Goal: Information Seeking & Learning: Learn about a topic

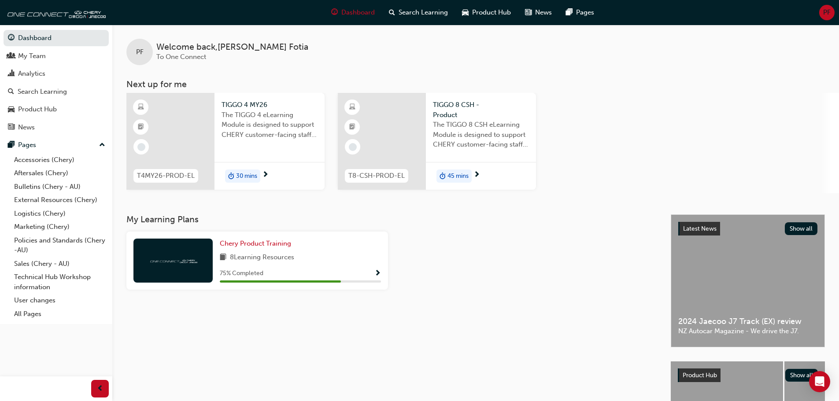
click at [376, 272] on span "Show Progress" at bounding box center [377, 274] width 7 height 8
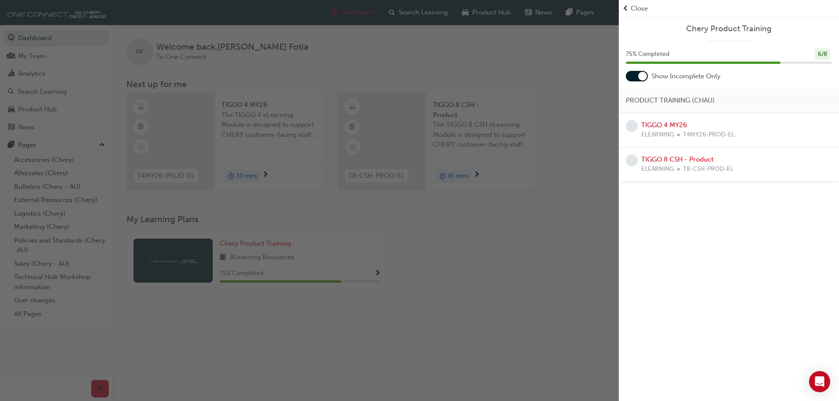
click at [639, 7] on span "Close" at bounding box center [638, 9] width 17 height 10
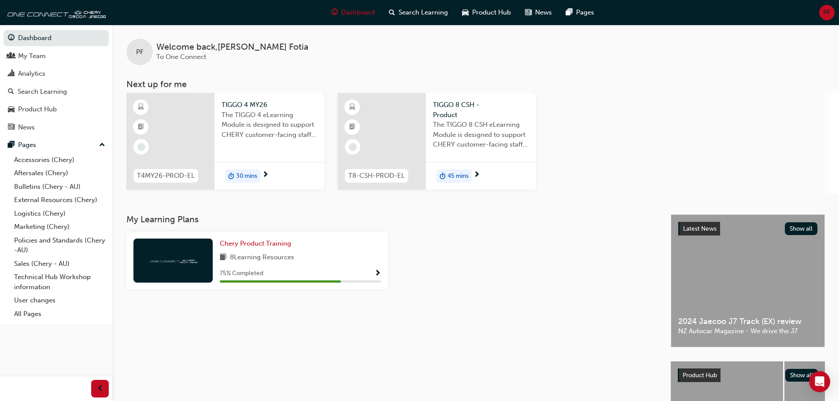
click at [249, 176] on span "30 mins" at bounding box center [246, 176] width 21 height 10
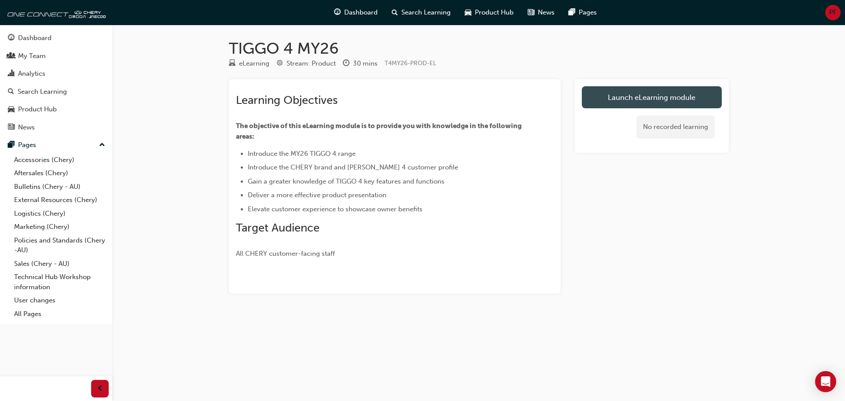
click at [633, 96] on link "Launch eLearning module" at bounding box center [652, 97] width 140 height 22
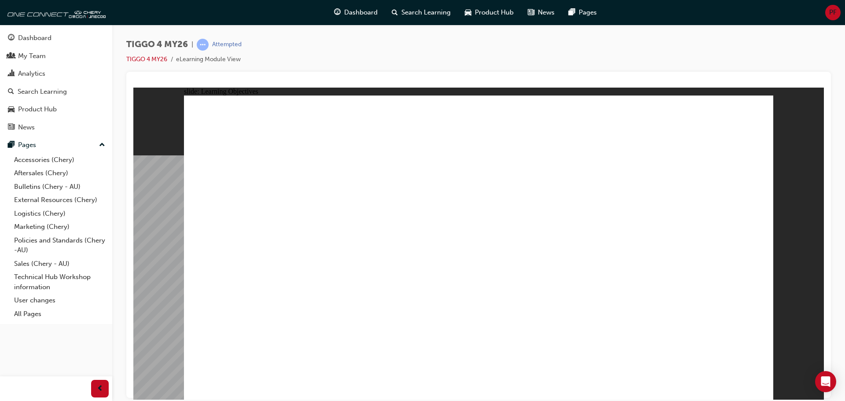
drag, startPoint x: 235, startPoint y: 309, endPoint x: 247, endPoint y: 326, distance: 21.4
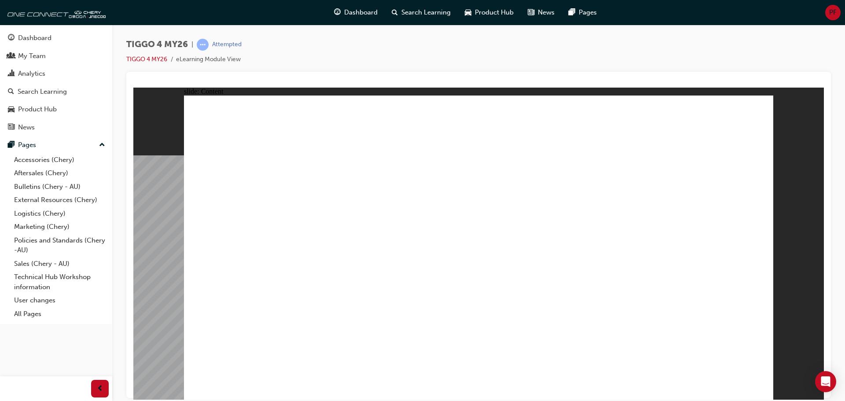
drag, startPoint x: 292, startPoint y: 258, endPoint x: 290, endPoint y: 276, distance: 17.7
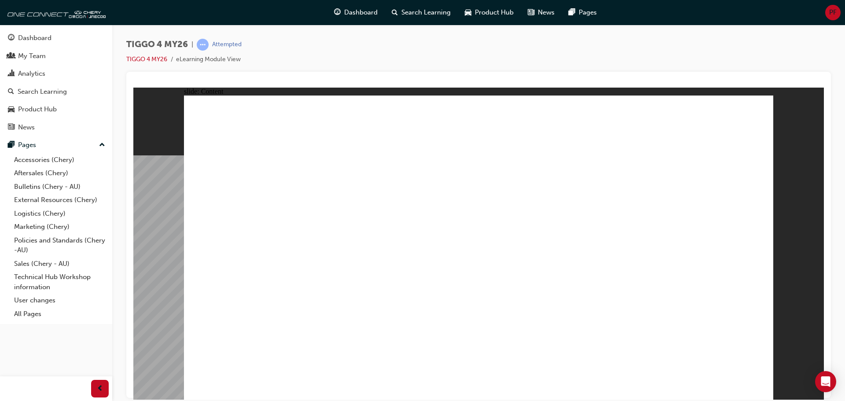
drag, startPoint x: 399, startPoint y: 201, endPoint x: 380, endPoint y: 213, distance: 22.1
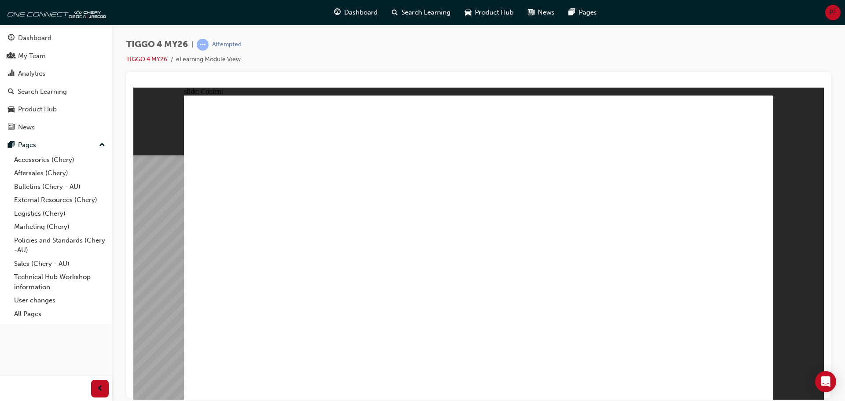
drag, startPoint x: 369, startPoint y: 198, endPoint x: 381, endPoint y: 202, distance: 12.5
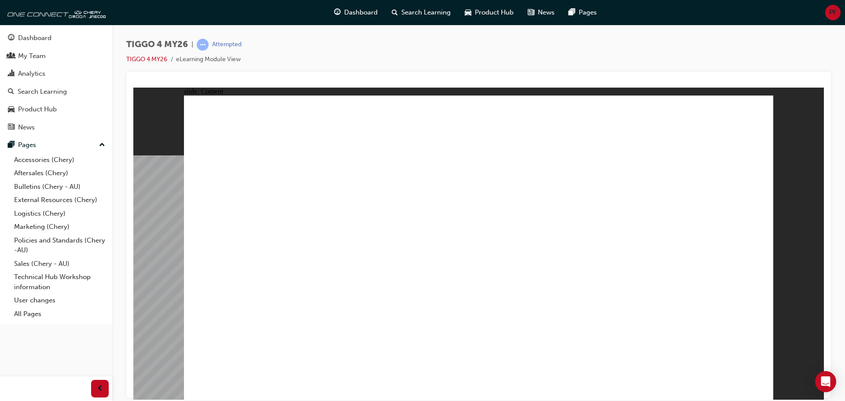
drag, startPoint x: 492, startPoint y: 200, endPoint x: 446, endPoint y: 221, distance: 50.6
drag, startPoint x: 446, startPoint y: 221, endPoint x: 379, endPoint y: 291, distance: 96.8
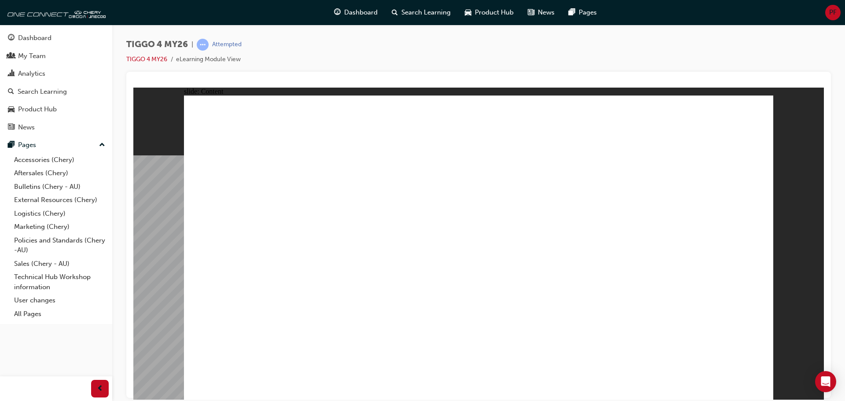
drag, startPoint x: 419, startPoint y: 316, endPoint x: 403, endPoint y: 316, distance: 16.3
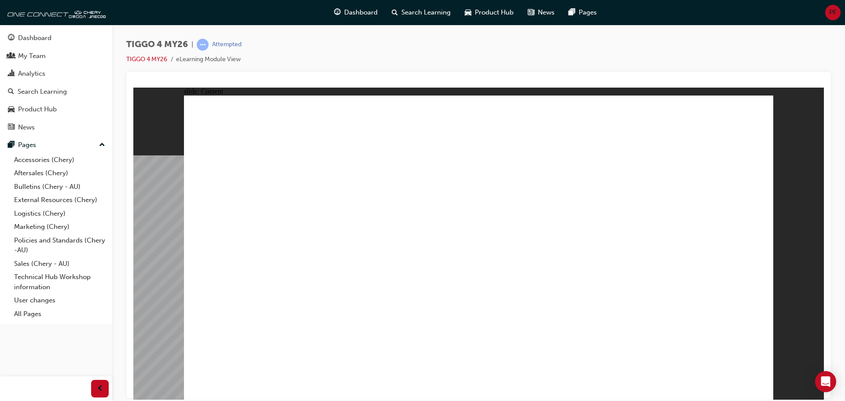
drag, startPoint x: 484, startPoint y: 321, endPoint x: 482, endPoint y: 308, distance: 13.4
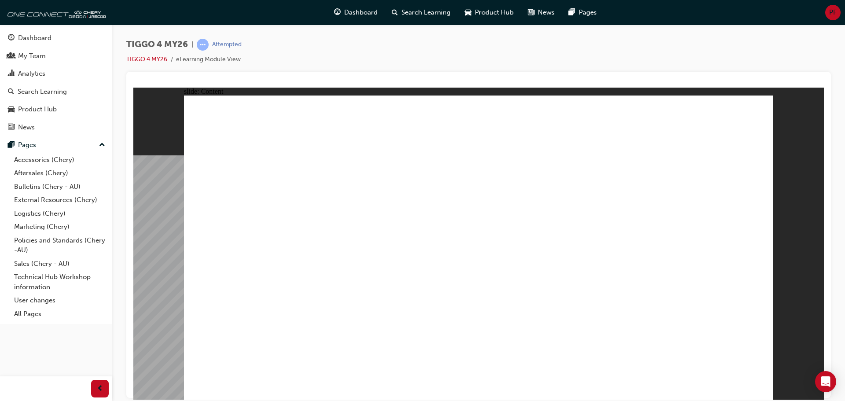
drag, startPoint x: 505, startPoint y: 271, endPoint x: 457, endPoint y: 220, distance: 70.1
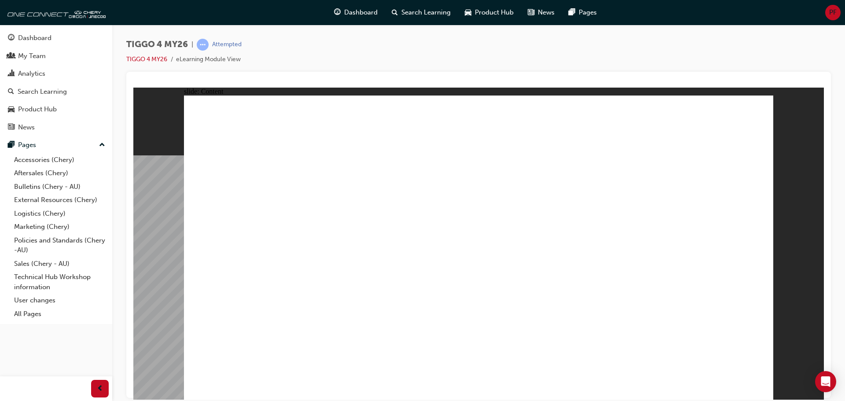
drag, startPoint x: 609, startPoint y: 208, endPoint x: 624, endPoint y: 216, distance: 17.3
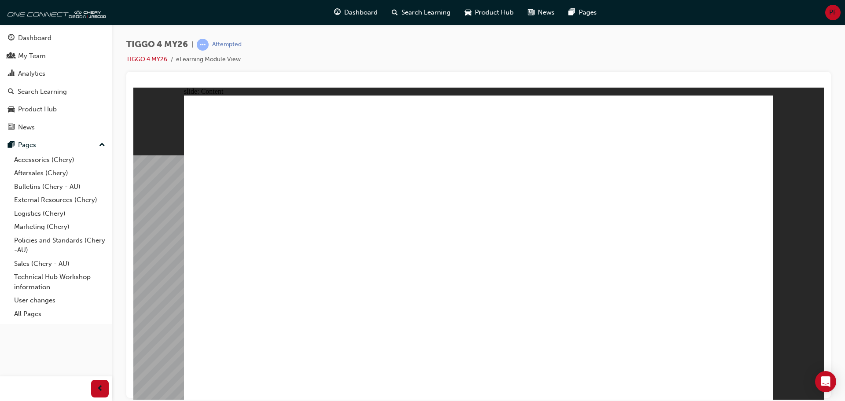
drag, startPoint x: 294, startPoint y: 253, endPoint x: 419, endPoint y: 219, distance: 129.0
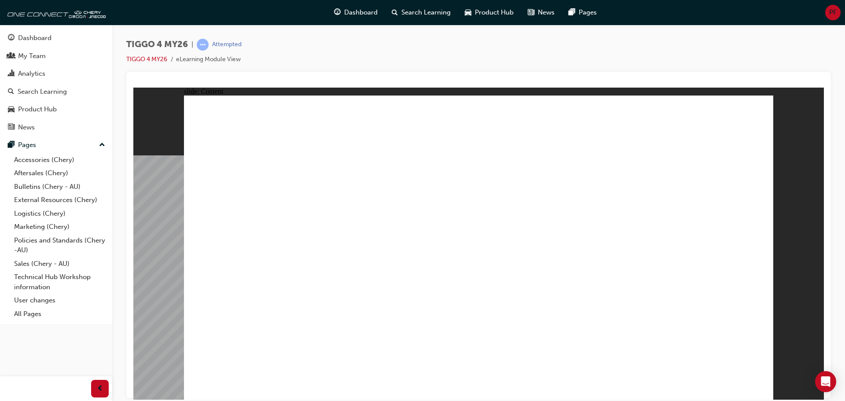
drag, startPoint x: 726, startPoint y: 180, endPoint x: 720, endPoint y: 210, distance: 30.5
drag, startPoint x: 720, startPoint y: 210, endPoint x: 717, endPoint y: 213, distance: 4.7
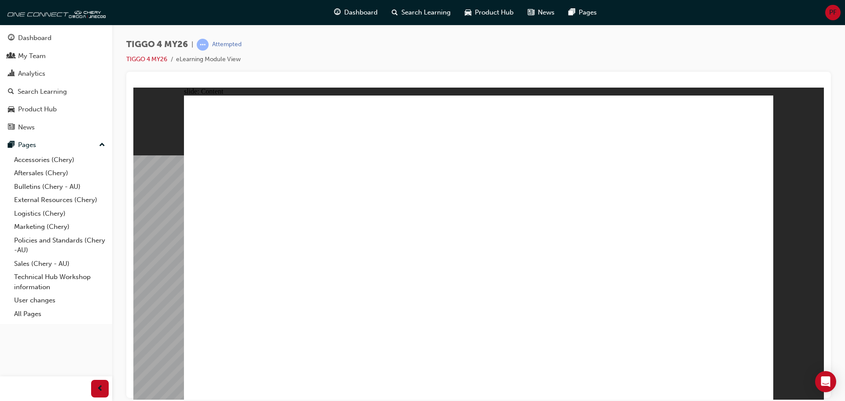
drag, startPoint x: 546, startPoint y: 170, endPoint x: 404, endPoint y: 168, distance: 142.2
drag, startPoint x: 404, startPoint y: 168, endPoint x: 411, endPoint y: 210, distance: 42.8
drag, startPoint x: 411, startPoint y: 210, endPoint x: 392, endPoint y: 223, distance: 22.2
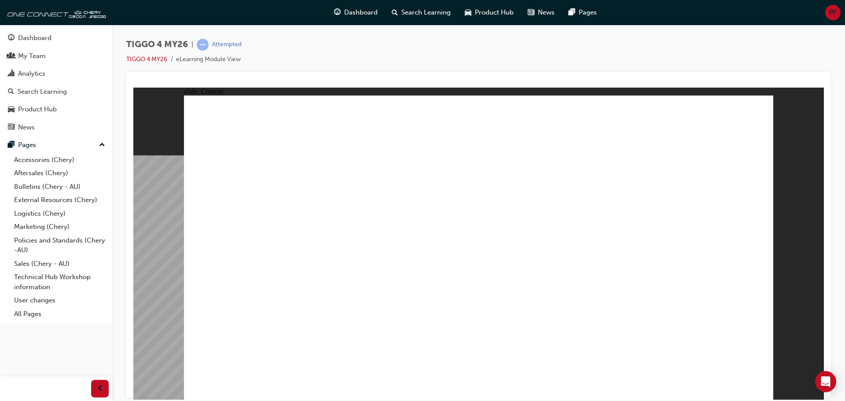
drag, startPoint x: 390, startPoint y: 226, endPoint x: 377, endPoint y: 215, distance: 17.3
drag, startPoint x: 377, startPoint y: 215, endPoint x: 379, endPoint y: 199, distance: 16.5
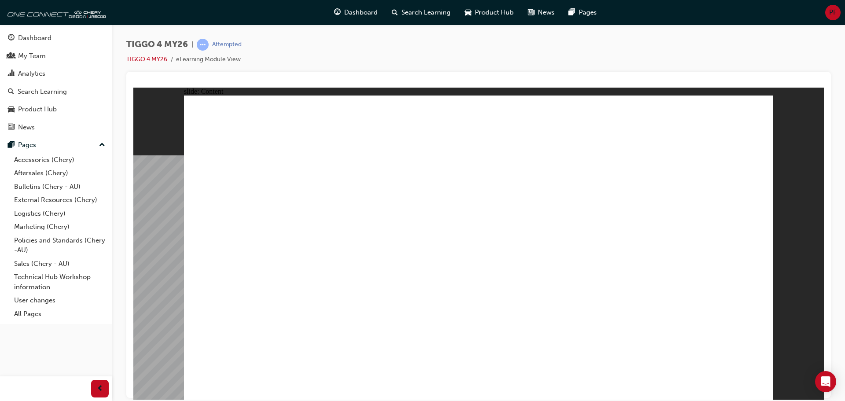
drag, startPoint x: 379, startPoint y: 199, endPoint x: 384, endPoint y: 195, distance: 5.6
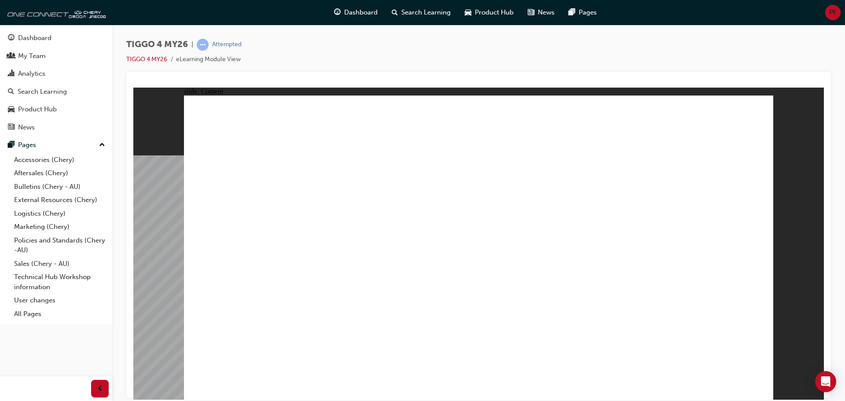
drag, startPoint x: 414, startPoint y: 147, endPoint x: 518, endPoint y: 147, distance: 104.3
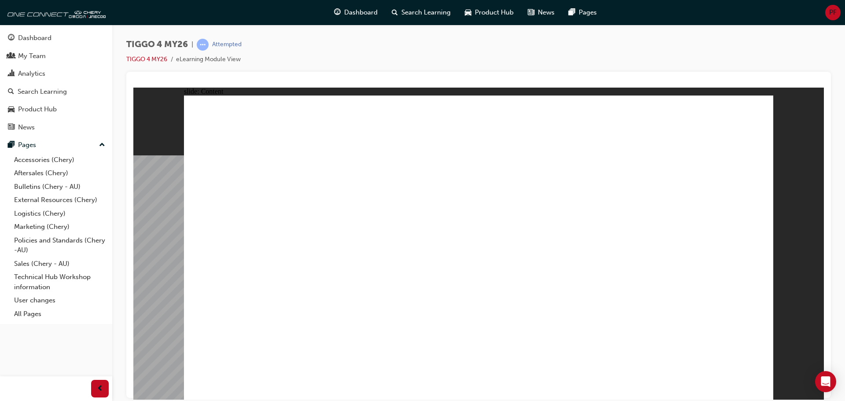
drag, startPoint x: 662, startPoint y: 135, endPoint x: 634, endPoint y: 145, distance: 29.7
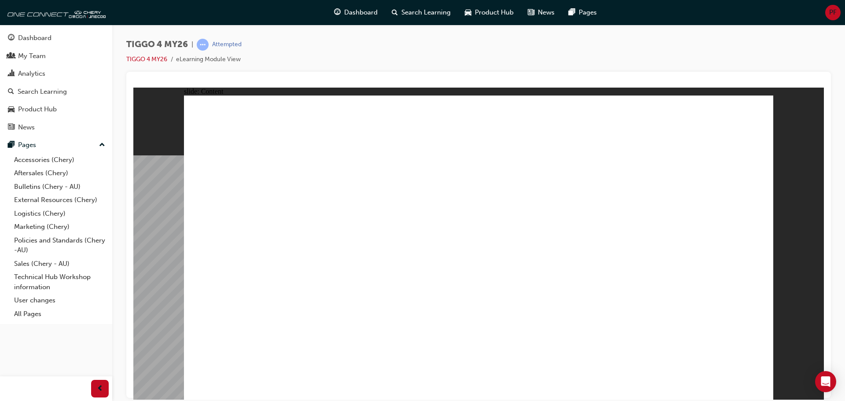
drag, startPoint x: 751, startPoint y: 383, endPoint x: 978, endPoint y: 483, distance: 248.0
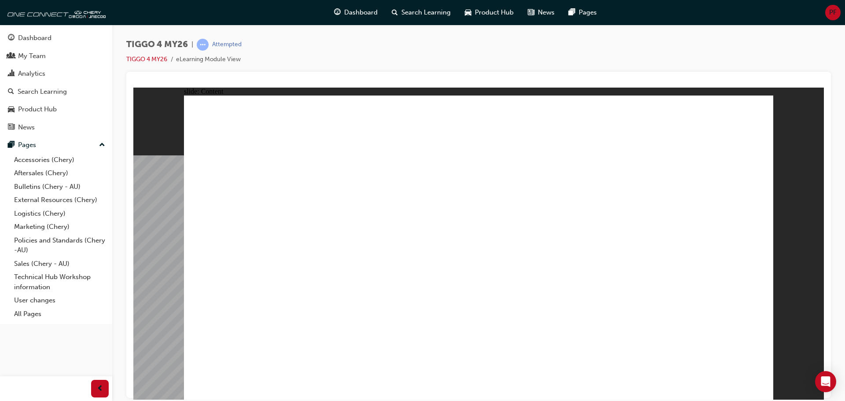
radio input "true"
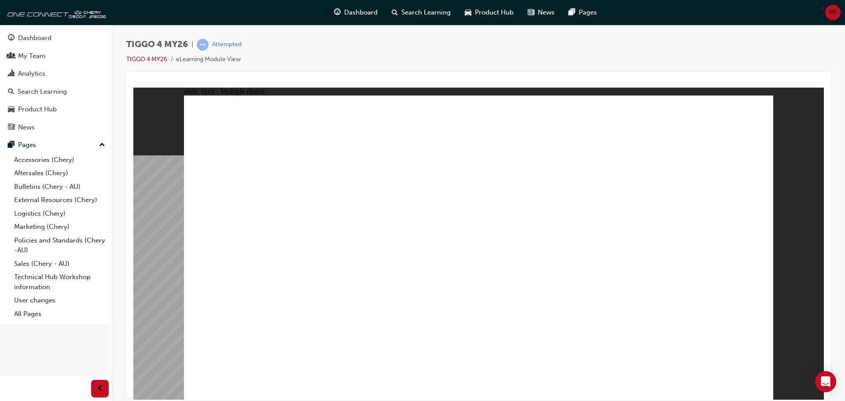
drag, startPoint x: 596, startPoint y: 200, endPoint x: 233, endPoint y: 315, distance: 380.5
drag, startPoint x: 370, startPoint y: 199, endPoint x: 370, endPoint y: 319, distance: 120.2
drag, startPoint x: 247, startPoint y: 198, endPoint x: 469, endPoint y: 320, distance: 253.6
drag, startPoint x: 475, startPoint y: 198, endPoint x: 589, endPoint y: 318, distance: 166.0
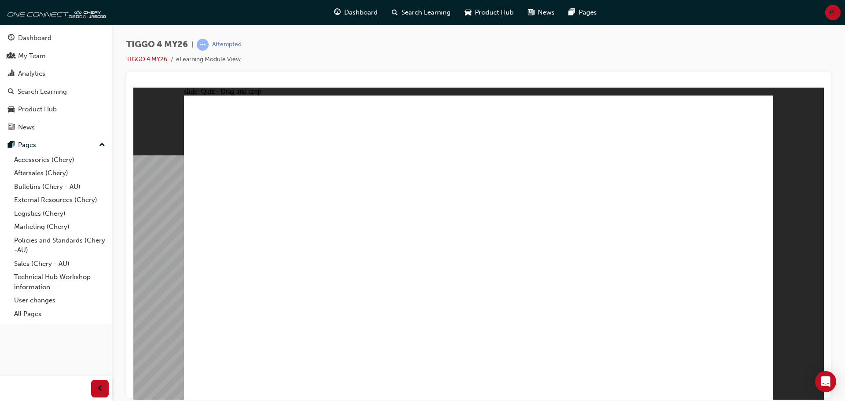
drag, startPoint x: 706, startPoint y: 191, endPoint x: 703, endPoint y: 299, distance: 107.9
radio input "true"
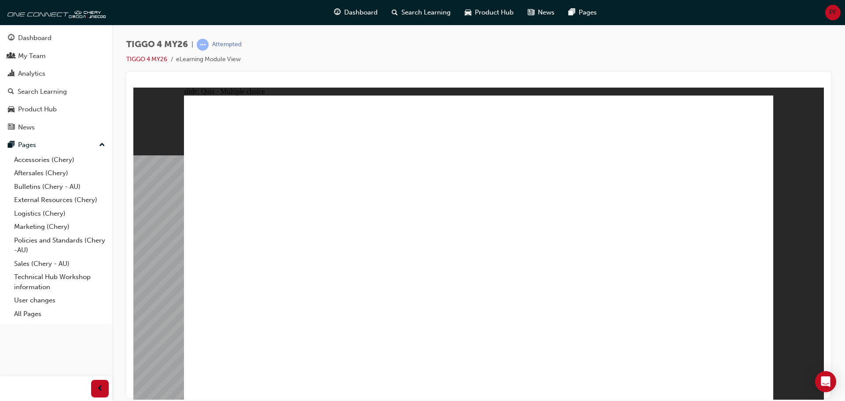
radio input "true"
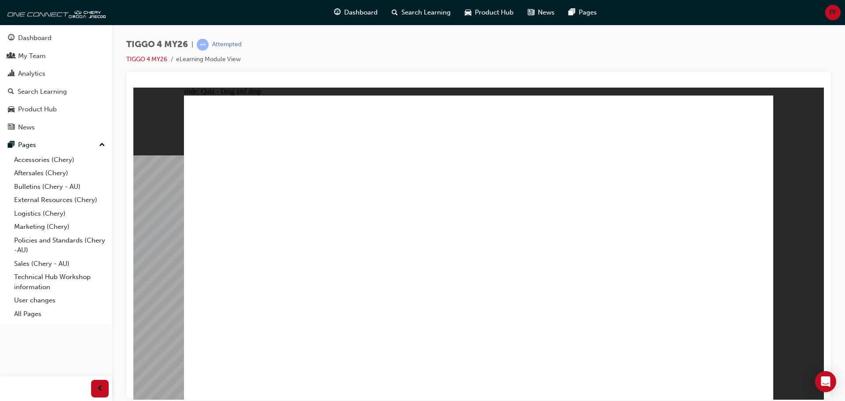
drag, startPoint x: 388, startPoint y: 219, endPoint x: 532, endPoint y: 183, distance: 148.3
drag, startPoint x: 372, startPoint y: 248, endPoint x: 669, endPoint y: 180, distance: 304.0
drag, startPoint x: 397, startPoint y: 279, endPoint x: 663, endPoint y: 214, distance: 274.2
drag, startPoint x: 248, startPoint y: 218, endPoint x: 664, endPoint y: 224, distance: 416.1
drag, startPoint x: 265, startPoint y: 252, endPoint x: 684, endPoint y: 258, distance: 418.7
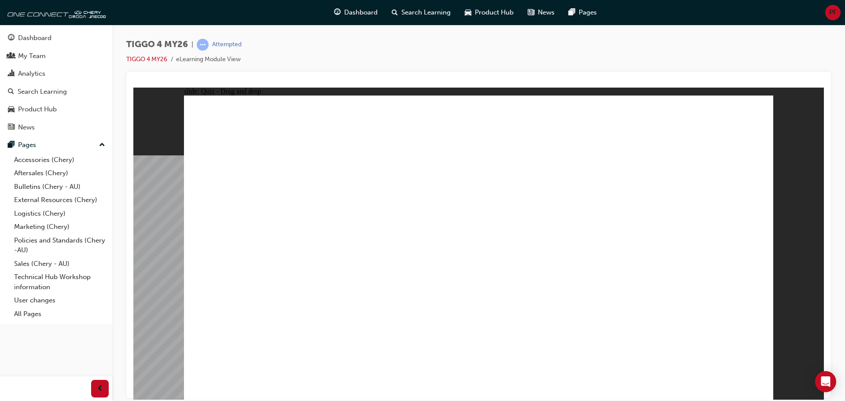
drag, startPoint x: 270, startPoint y: 282, endPoint x: 530, endPoint y: 214, distance: 269.5
drag, startPoint x: 271, startPoint y: 310, endPoint x: 677, endPoint y: 264, distance: 408.6
radio input "true"
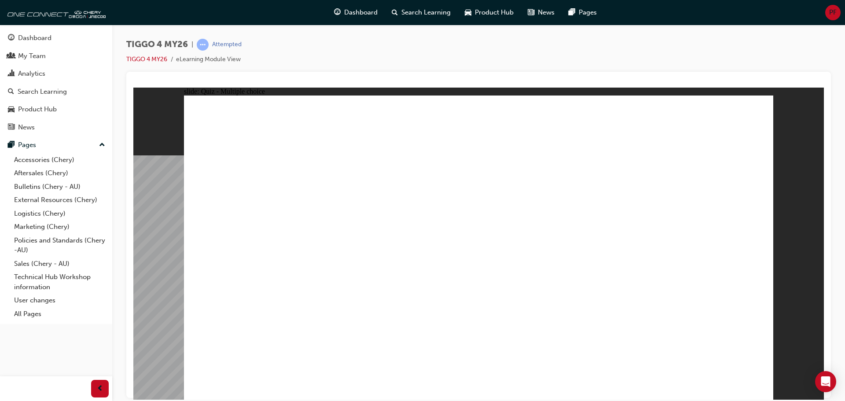
radio input "true"
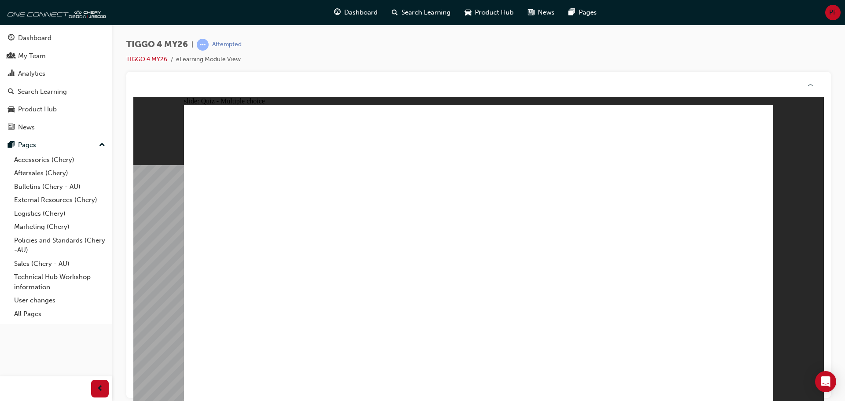
drag, startPoint x: 480, startPoint y: 294, endPoint x: 478, endPoint y: 305, distance: 10.7
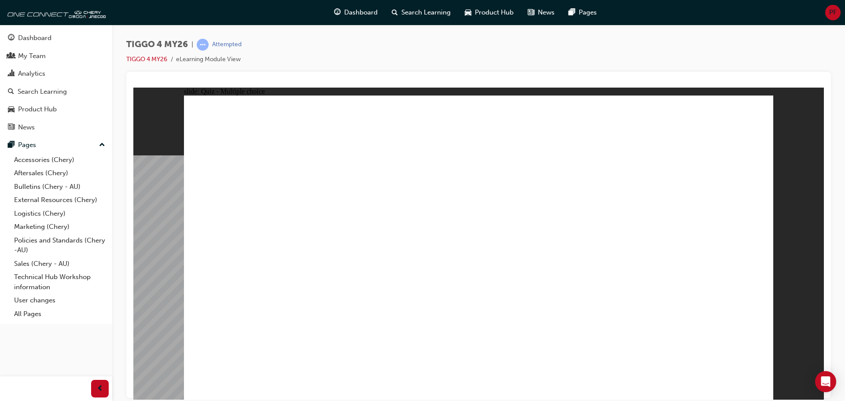
radio input "true"
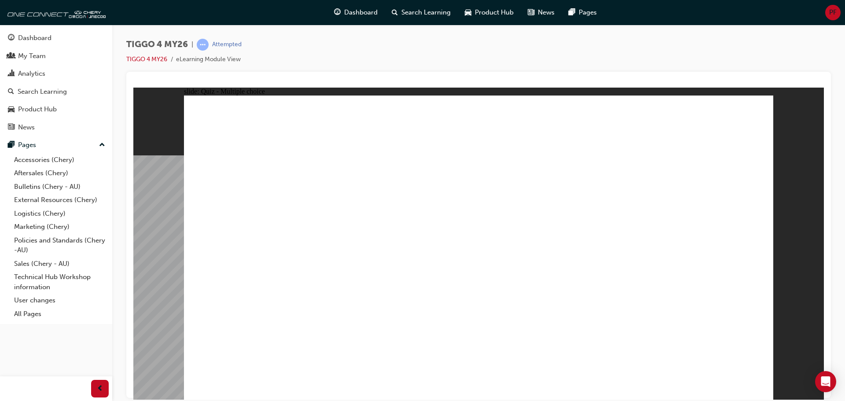
radio input "true"
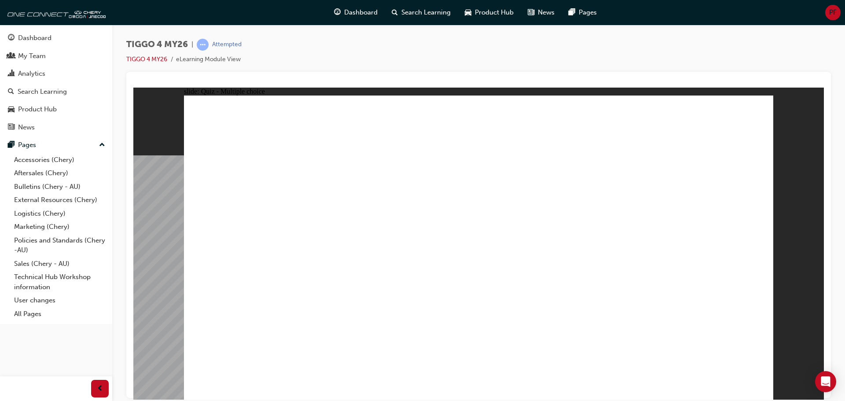
radio input "true"
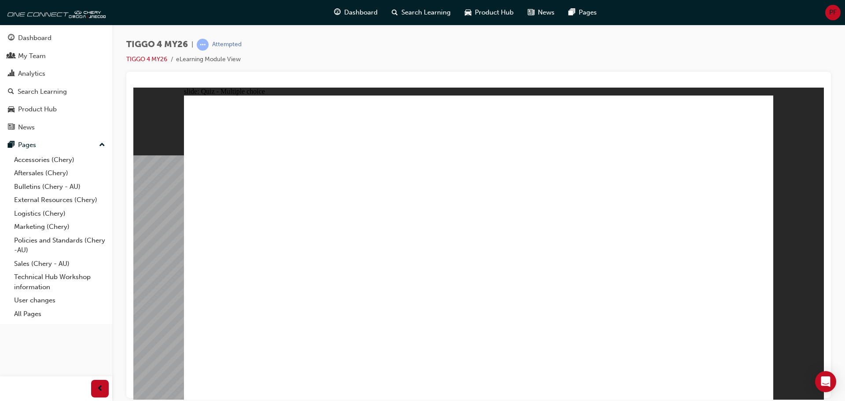
drag, startPoint x: 266, startPoint y: 198, endPoint x: 495, endPoint y: 319, distance: 258.4
drag, startPoint x: 483, startPoint y: 212, endPoint x: 592, endPoint y: 317, distance: 151.3
drag, startPoint x: 697, startPoint y: 200, endPoint x: 701, endPoint y: 322, distance: 121.6
drag, startPoint x: 374, startPoint y: 199, endPoint x: 375, endPoint y: 318, distance: 119.3
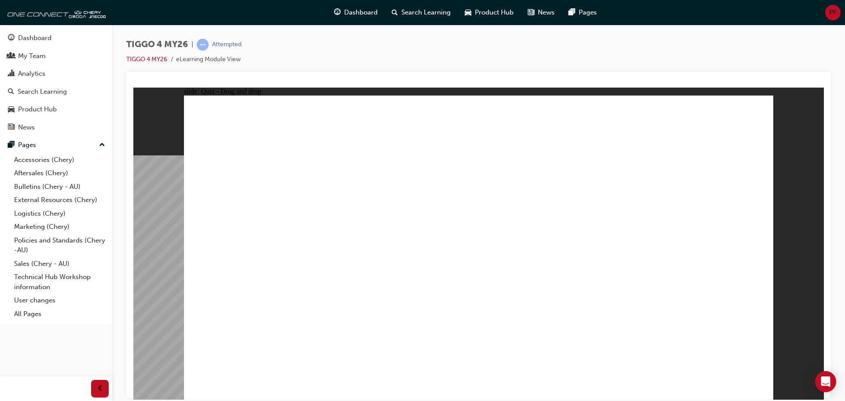
drag, startPoint x: 600, startPoint y: 195, endPoint x: 259, endPoint y: 312, distance: 360.3
radio input "true"
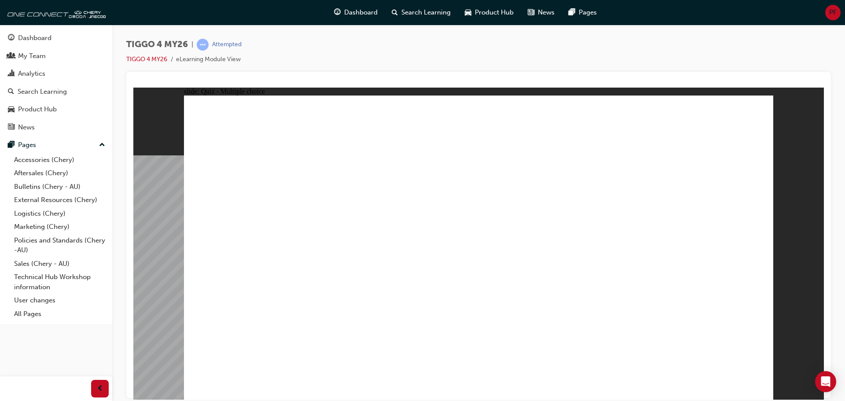
radio input "true"
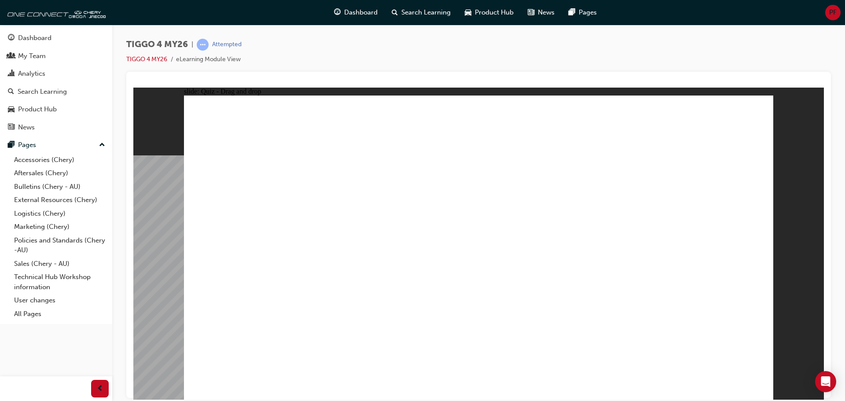
drag, startPoint x: 397, startPoint y: 217, endPoint x: 479, endPoint y: 211, distance: 81.6
drag, startPoint x: 409, startPoint y: 244, endPoint x: 671, endPoint y: 221, distance: 263.3
drag, startPoint x: 465, startPoint y: 267, endPoint x: 619, endPoint y: 228, distance: 159.0
drag, startPoint x: 272, startPoint y: 220, endPoint x: 704, endPoint y: 240, distance: 433.2
drag, startPoint x: 243, startPoint y: 251, endPoint x: 639, endPoint y: 251, distance: 396.2
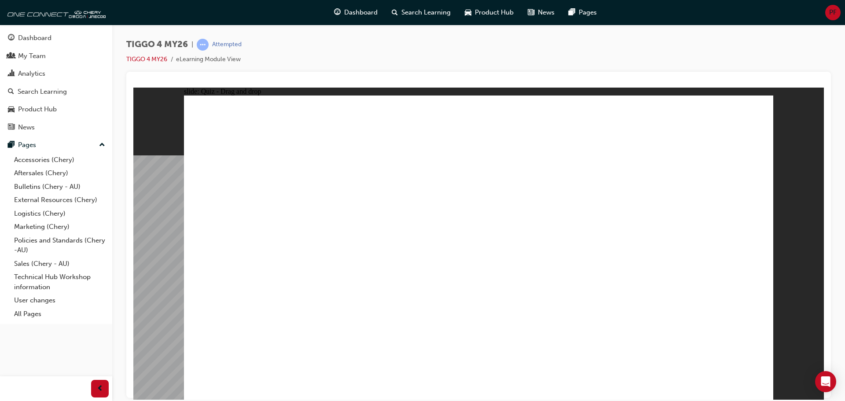
drag, startPoint x: 266, startPoint y: 282, endPoint x: 555, endPoint y: 219, distance: 295.6
drag, startPoint x: 258, startPoint y: 315, endPoint x: 689, endPoint y: 281, distance: 432.3
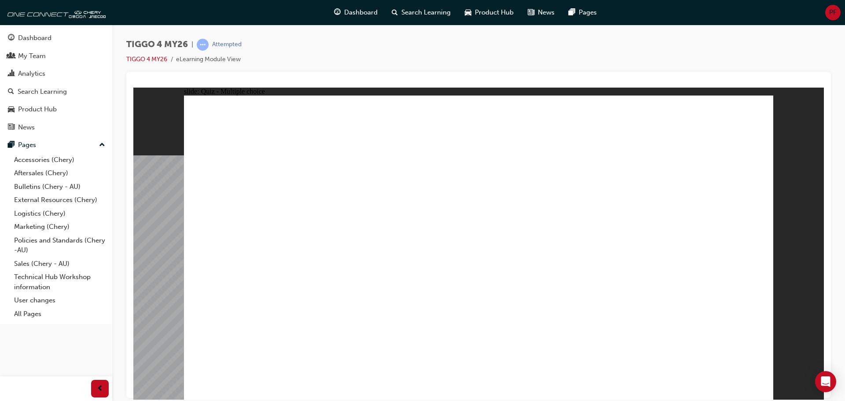
radio input "true"
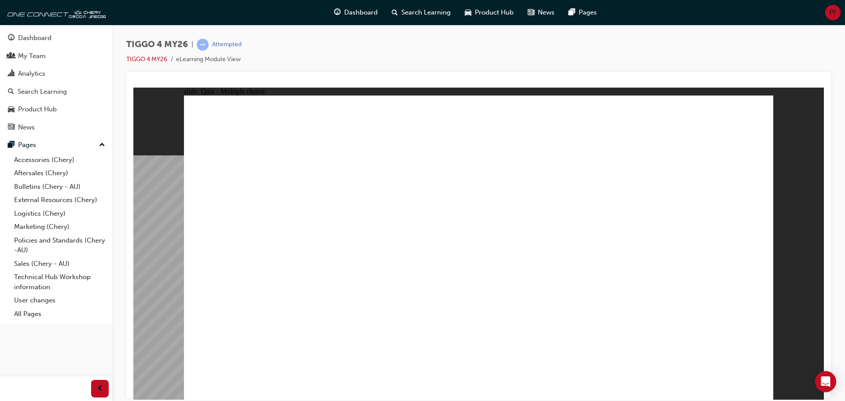
radio input "true"
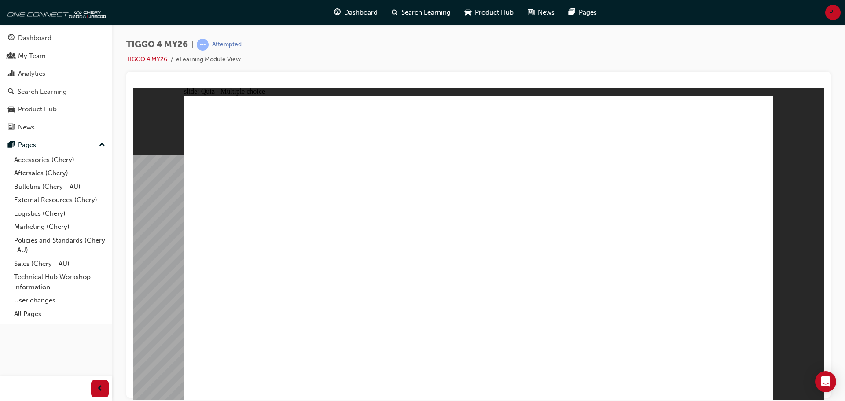
radio input "true"
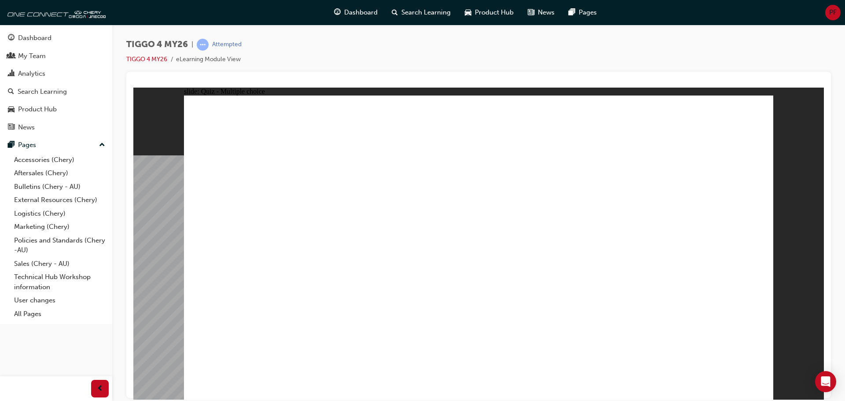
radio input "true"
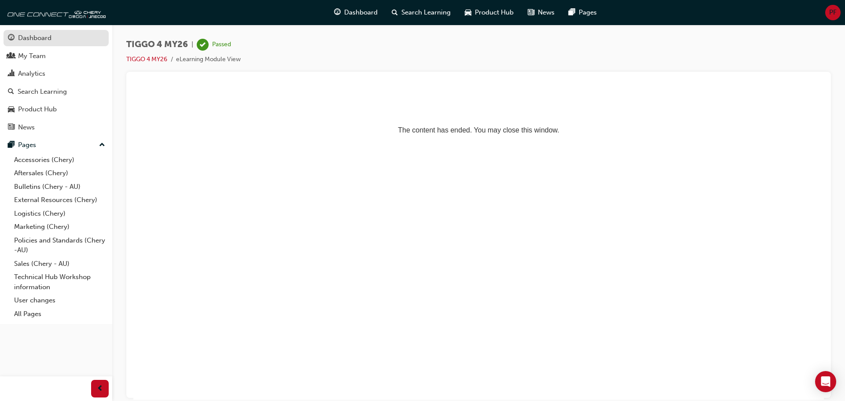
click at [44, 41] on div "Dashboard" at bounding box center [34, 38] width 33 height 10
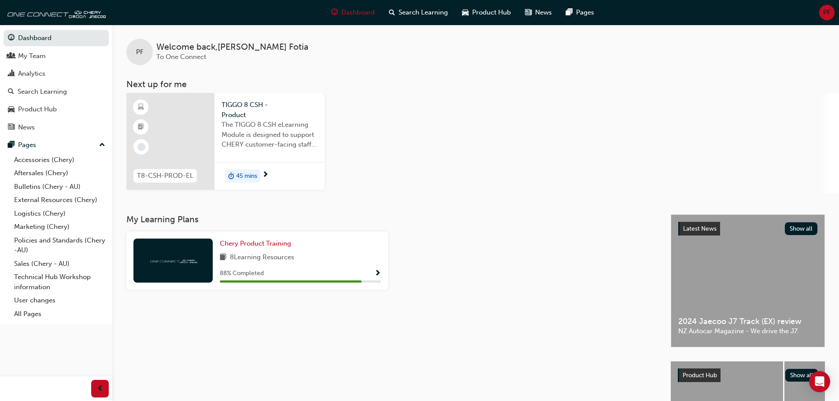
click at [263, 172] on span "next-icon" at bounding box center [265, 175] width 7 height 8
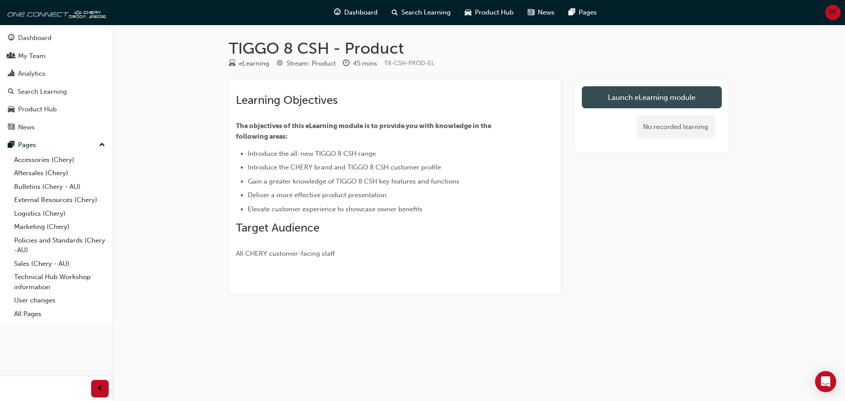
click at [670, 97] on link "Launch eLearning module" at bounding box center [652, 97] width 140 height 22
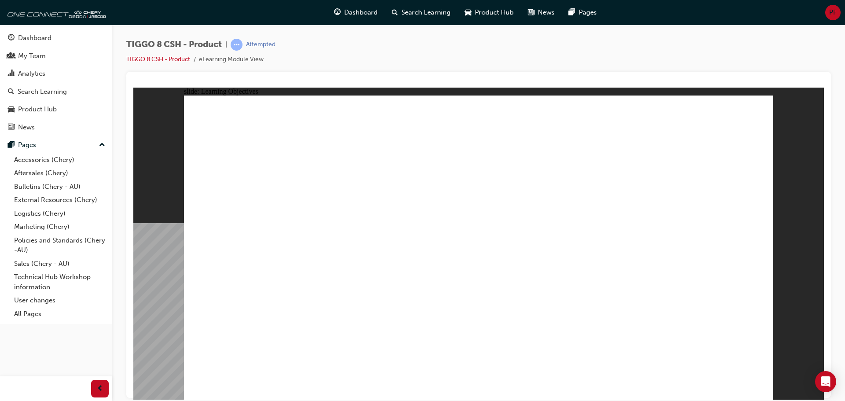
drag, startPoint x: 516, startPoint y: 321, endPoint x: 559, endPoint y: 321, distance: 42.3
drag, startPoint x: 273, startPoint y: 312, endPoint x: 306, endPoint y: 307, distance: 32.9
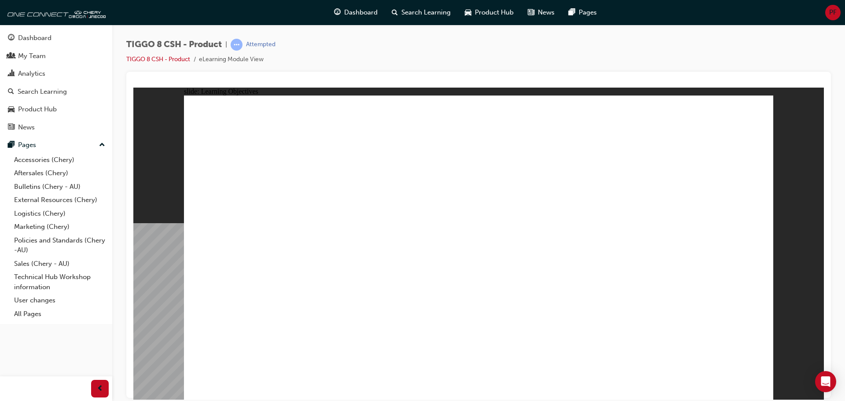
drag, startPoint x: 635, startPoint y: 316, endPoint x: 699, endPoint y: 315, distance: 63.8
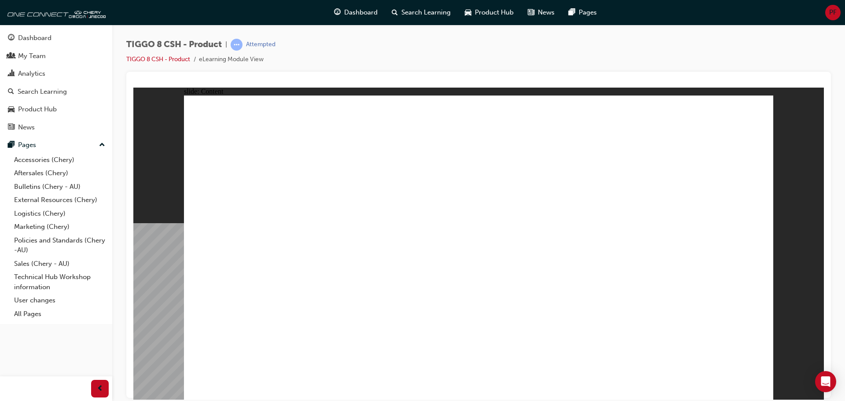
drag, startPoint x: 451, startPoint y: 241, endPoint x: 632, endPoint y: 285, distance: 186.2
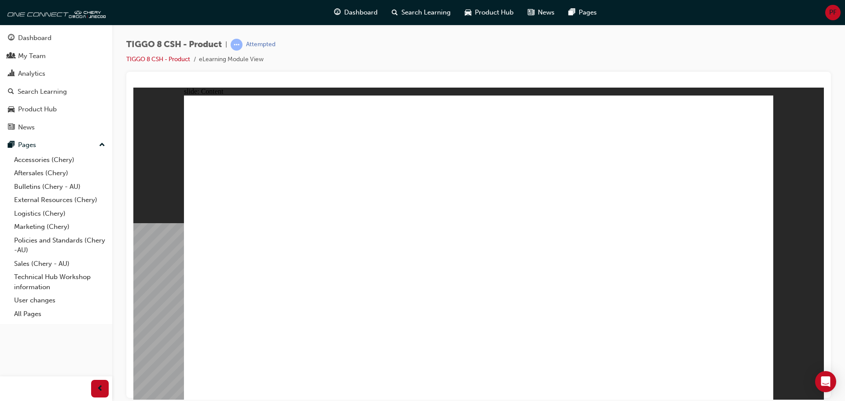
drag, startPoint x: 632, startPoint y: 285, endPoint x: 641, endPoint y: 295, distance: 13.4
drag, startPoint x: 686, startPoint y: 306, endPoint x: 696, endPoint y: 261, distance: 46.7
drag, startPoint x: 696, startPoint y: 261, endPoint x: 678, endPoint y: 162, distance: 99.7
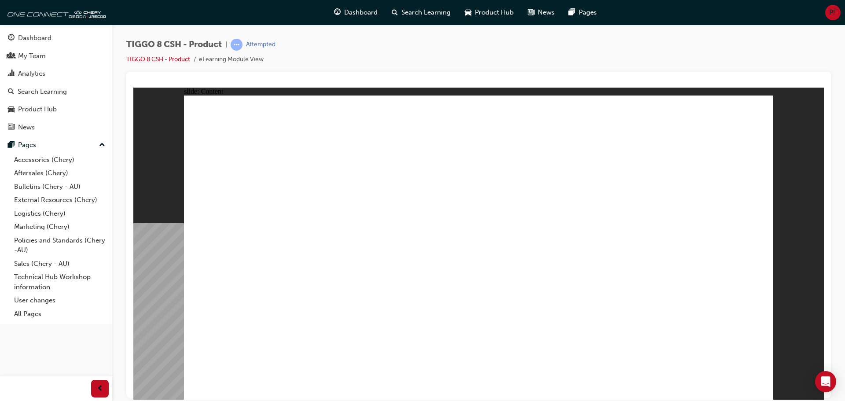
drag, startPoint x: 528, startPoint y: 285, endPoint x: 288, endPoint y: 299, distance: 240.3
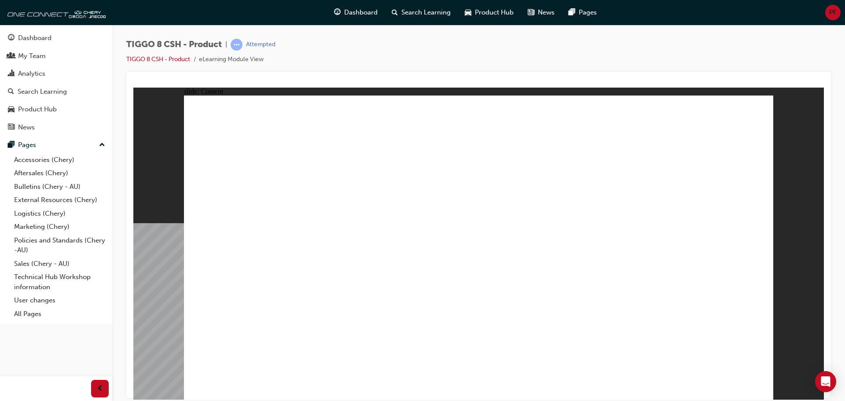
drag, startPoint x: 487, startPoint y: 215, endPoint x: 493, endPoint y: 250, distance: 35.4
drag, startPoint x: 493, startPoint y: 250, endPoint x: 495, endPoint y: 255, distance: 5.4
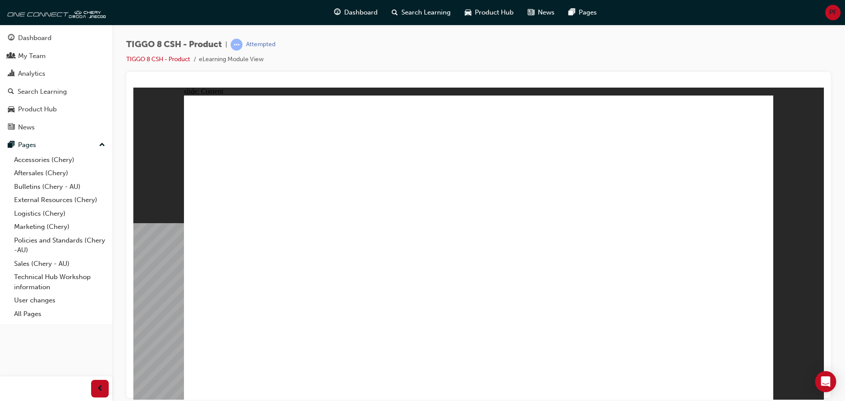
drag, startPoint x: 627, startPoint y: 354, endPoint x: 656, endPoint y: 358, distance: 29.3
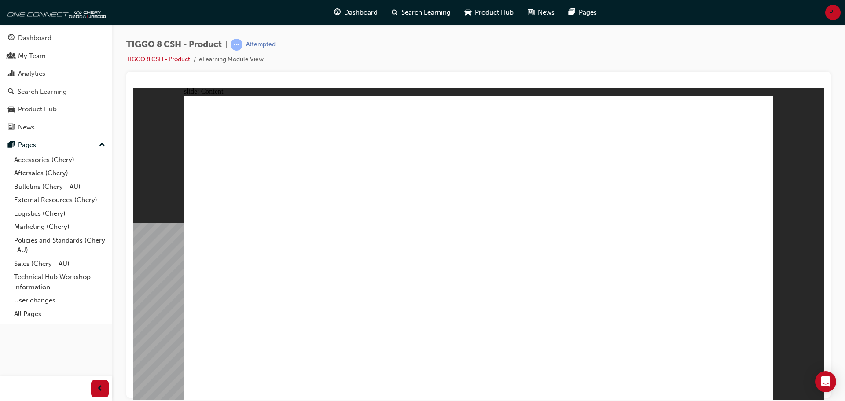
drag, startPoint x: 694, startPoint y: 341, endPoint x: 682, endPoint y: 343, distance: 12.1
drag, startPoint x: 682, startPoint y: 343, endPoint x: 685, endPoint y: 356, distance: 13.0
drag, startPoint x: 685, startPoint y: 356, endPoint x: 669, endPoint y: 356, distance: 15.4
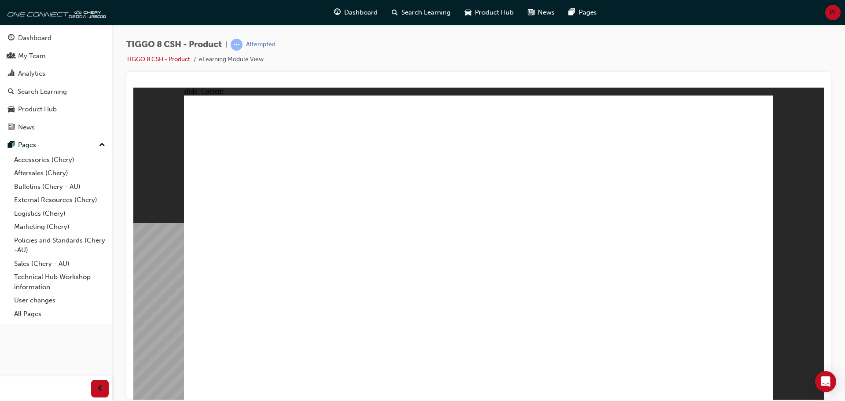
drag, startPoint x: 160, startPoint y: 335, endPoint x: 367, endPoint y: 334, distance: 206.5
click at [164, 334] on div "slide: Content Rectangle 1 TIGGO 8 SUPER HYBRID - RANGE OVERVIEW TIGGO 8 SUPER …" at bounding box center [478, 243] width 691 height 312
drag, startPoint x: 369, startPoint y: 334, endPoint x: 799, endPoint y: 366, distance: 430.8
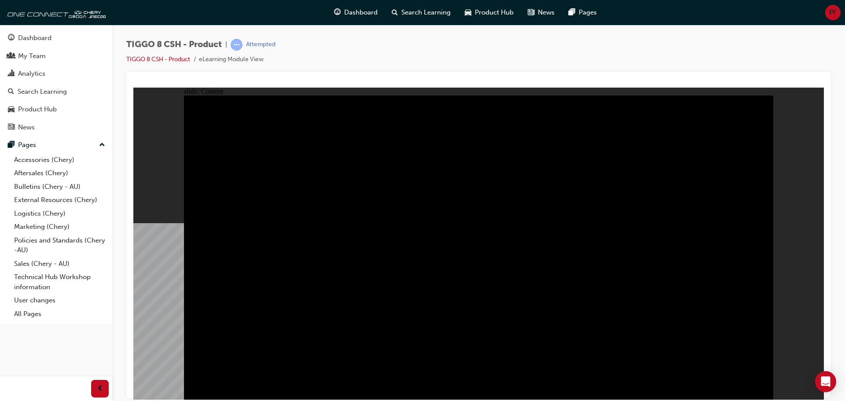
drag, startPoint x: 477, startPoint y: 313, endPoint x: 366, endPoint y: 292, distance: 113.2
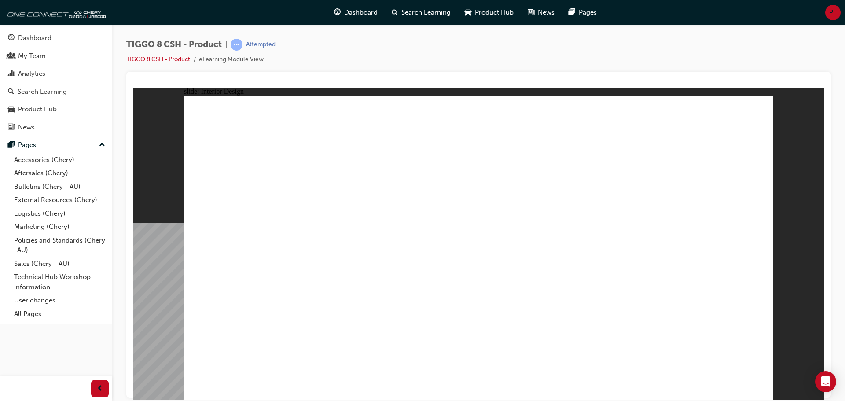
drag, startPoint x: 688, startPoint y: 348, endPoint x: 638, endPoint y: 340, distance: 50.4
drag, startPoint x: 392, startPoint y: 314, endPoint x: 323, endPoint y: 316, distance: 69.6
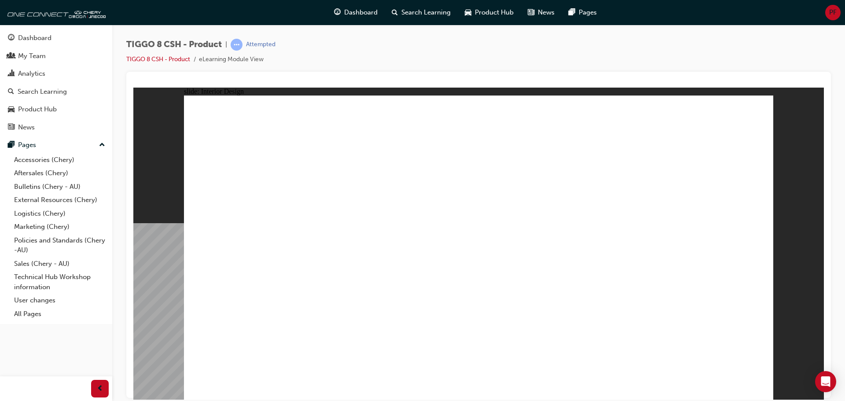
drag, startPoint x: 323, startPoint y: 316, endPoint x: 275, endPoint y: 316, distance: 47.5
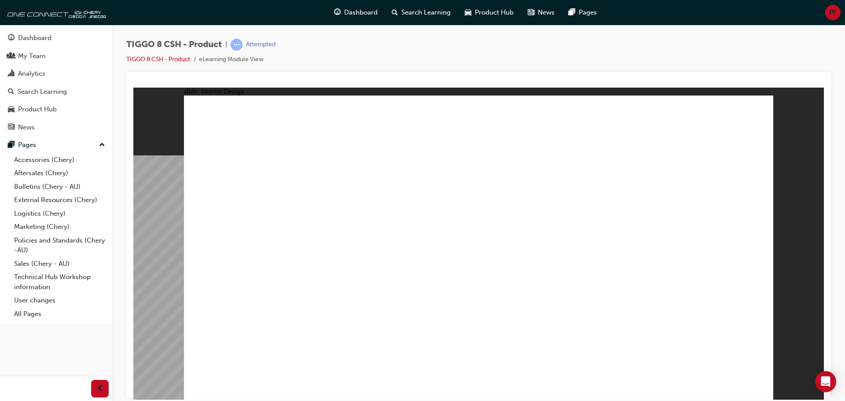
drag, startPoint x: 611, startPoint y: 288, endPoint x: 655, endPoint y: 283, distance: 44.0
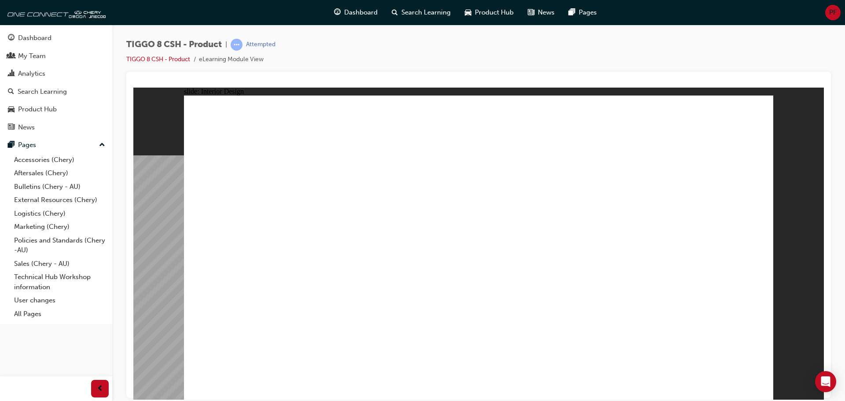
drag, startPoint x: 720, startPoint y: 259, endPoint x: 563, endPoint y: 245, distance: 156.9
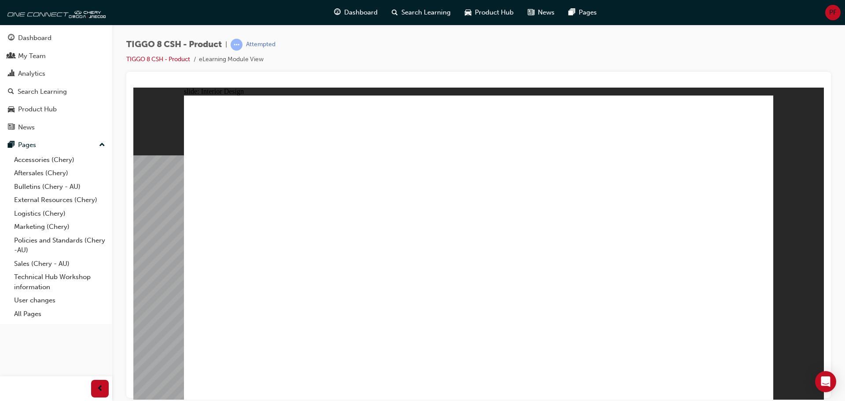
drag, startPoint x: 515, startPoint y: 250, endPoint x: 525, endPoint y: 258, distance: 12.5
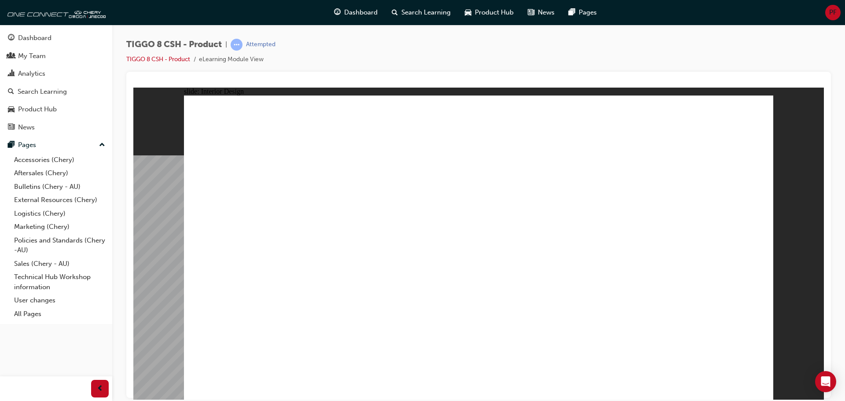
drag, startPoint x: 641, startPoint y: 221, endPoint x: 644, endPoint y: 228, distance: 7.1
drag, startPoint x: 674, startPoint y: 301, endPoint x: 692, endPoint y: 275, distance: 31.0
drag, startPoint x: 692, startPoint y: 275, endPoint x: 696, endPoint y: 187, distance: 88.2
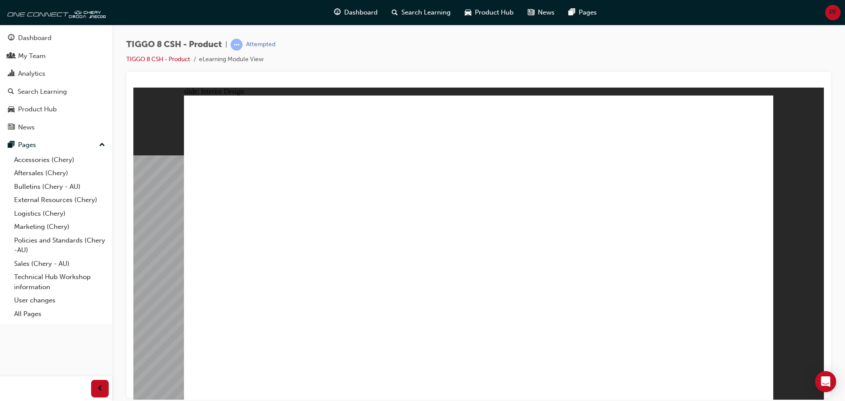
drag, startPoint x: 699, startPoint y: 258, endPoint x: 700, endPoint y: 253, distance: 4.4
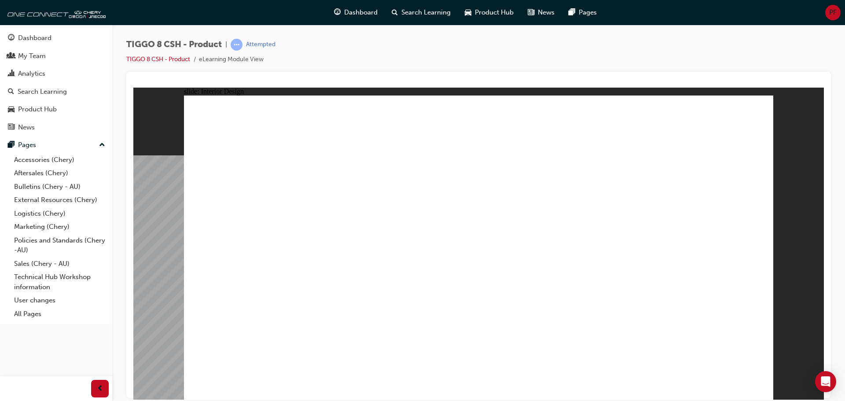
drag, startPoint x: 247, startPoint y: 306, endPoint x: 340, endPoint y: 325, distance: 95.2
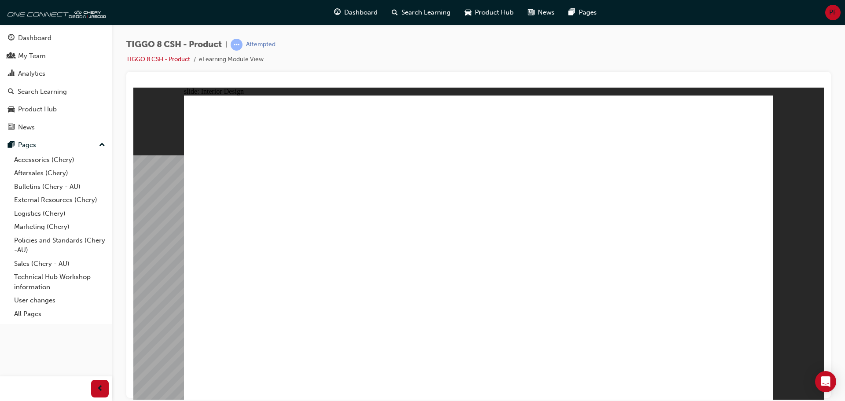
drag, startPoint x: 663, startPoint y: 291, endPoint x: 650, endPoint y: 261, distance: 32.9
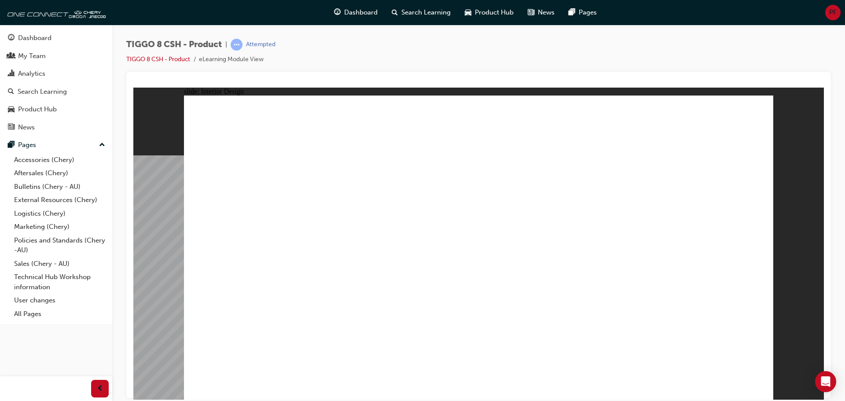
drag, startPoint x: 619, startPoint y: 213, endPoint x: 427, endPoint y: 209, distance: 192.0
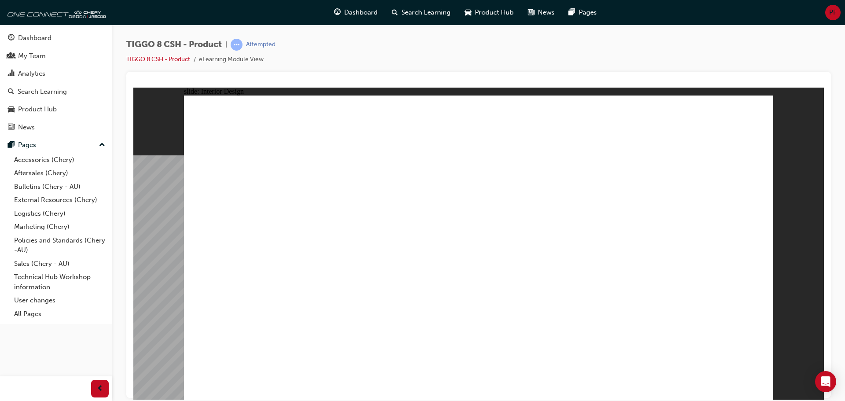
drag, startPoint x: 618, startPoint y: 252, endPoint x: 630, endPoint y: 249, distance: 12.0
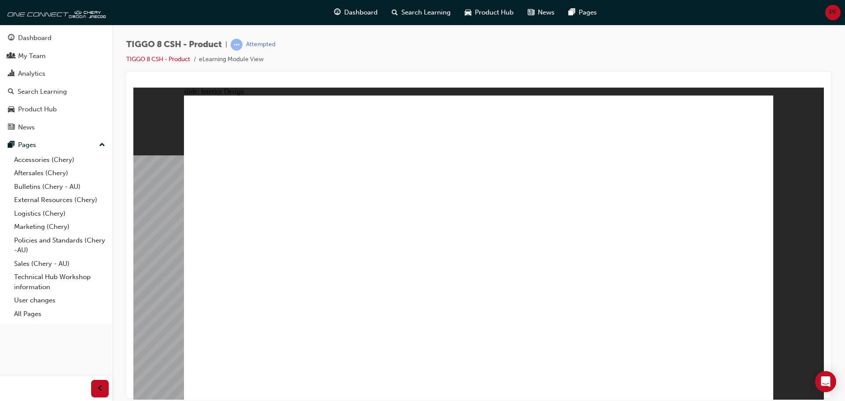
drag, startPoint x: 353, startPoint y: 209, endPoint x: 564, endPoint y: 210, distance: 210.9
drag, startPoint x: 564, startPoint y: 210, endPoint x: 540, endPoint y: 266, distance: 60.9
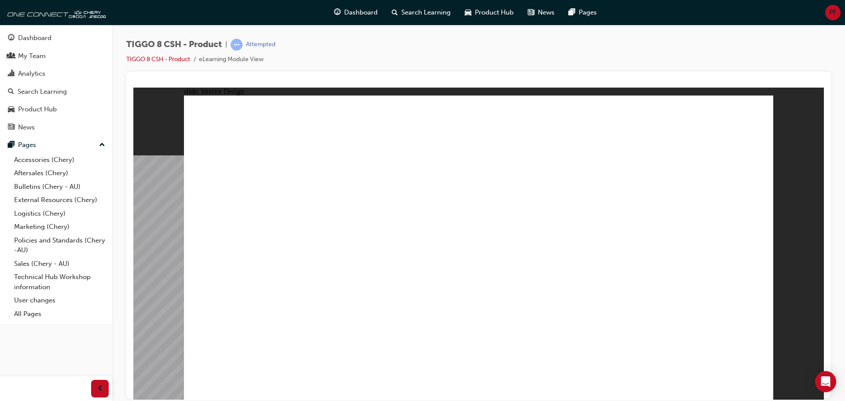
drag, startPoint x: 509, startPoint y: 308, endPoint x: 582, endPoint y: 309, distance: 72.6
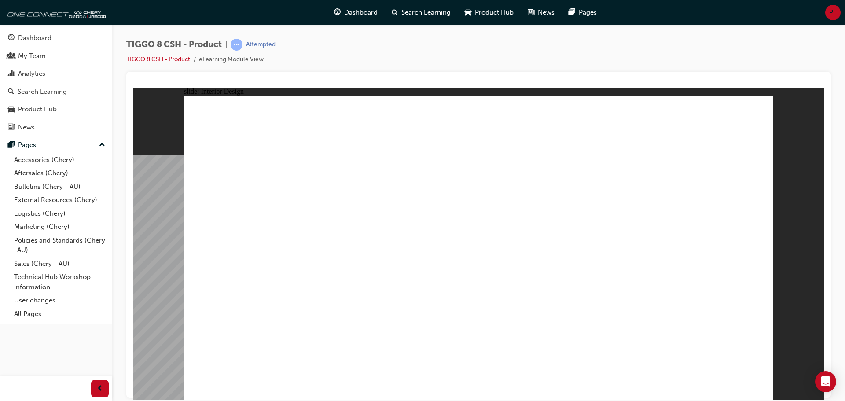
drag, startPoint x: 545, startPoint y: 206, endPoint x: 603, endPoint y: 178, distance: 64.8
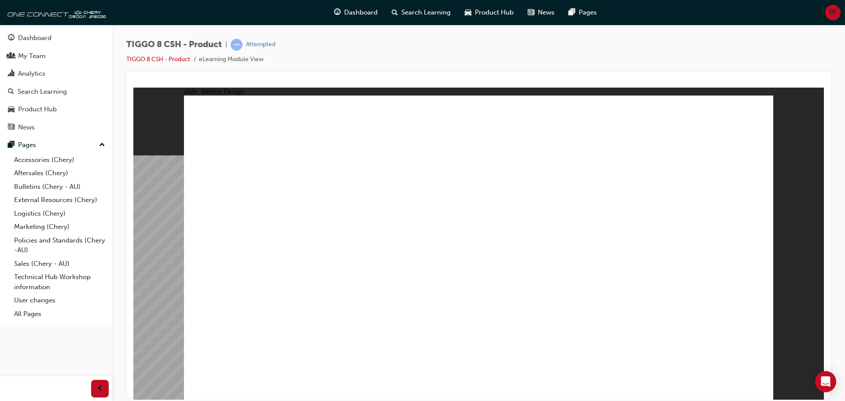
drag, startPoint x: 567, startPoint y: 255, endPoint x: 534, endPoint y: 272, distance: 37.2
drag, startPoint x: 534, startPoint y: 273, endPoint x: 530, endPoint y: 277, distance: 5.4
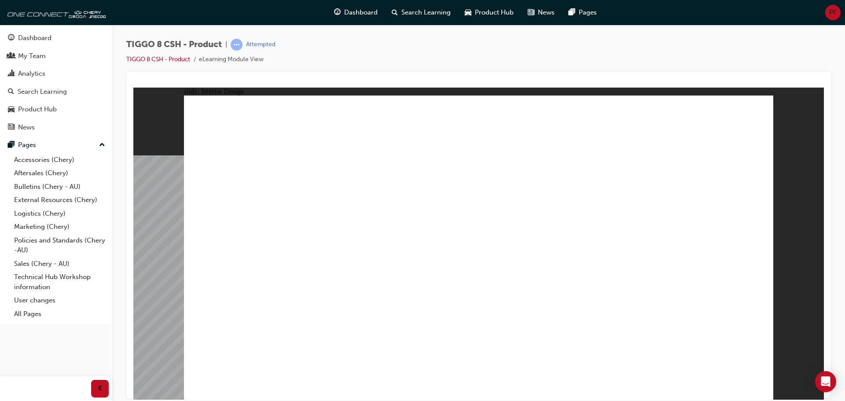
drag, startPoint x: 420, startPoint y: 268, endPoint x: 384, endPoint y: 276, distance: 36.2
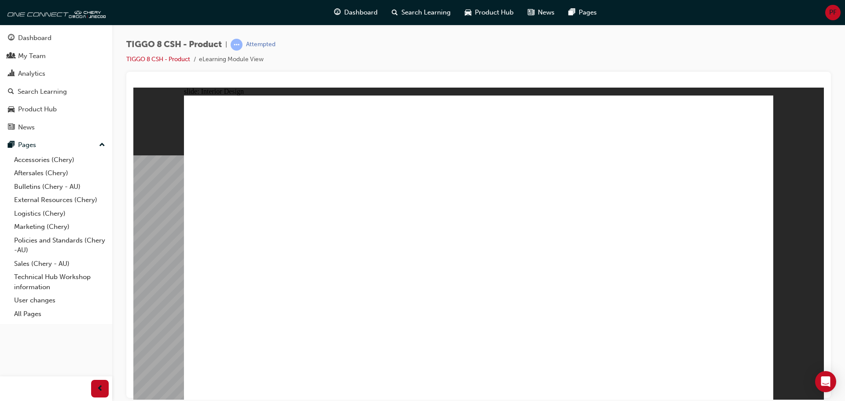
drag, startPoint x: 388, startPoint y: 292, endPoint x: 389, endPoint y: 286, distance: 6.2
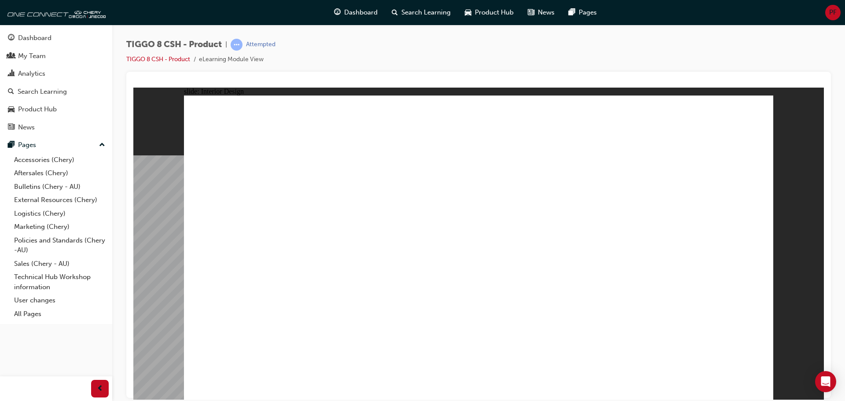
drag, startPoint x: 380, startPoint y: 287, endPoint x: 372, endPoint y: 285, distance: 8.5
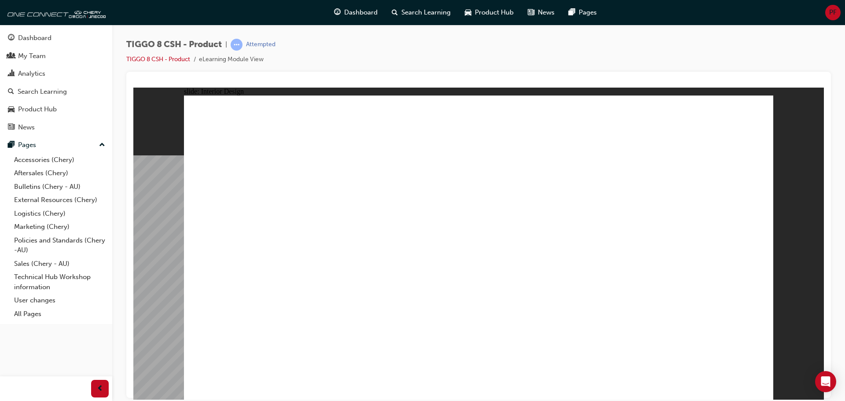
drag, startPoint x: 357, startPoint y: 286, endPoint x: 371, endPoint y: 285, distance: 14.1
drag, startPoint x: 371, startPoint y: 285, endPoint x: 377, endPoint y: 287, distance: 6.4
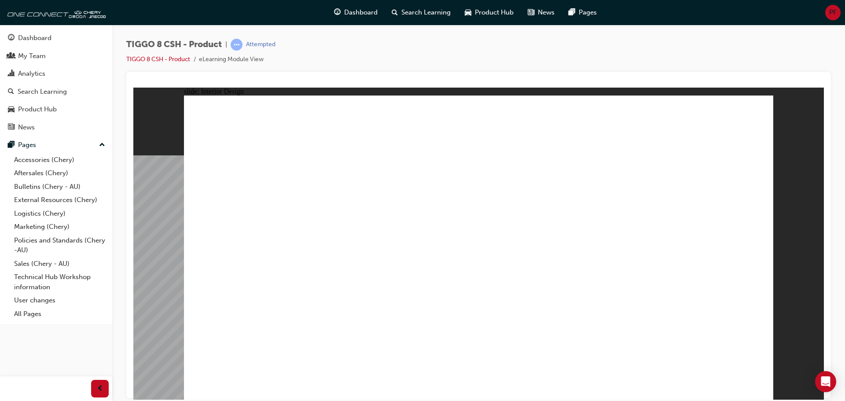
drag, startPoint x: 377, startPoint y: 287, endPoint x: 404, endPoint y: 293, distance: 28.1
drag, startPoint x: 404, startPoint y: 293, endPoint x: 409, endPoint y: 296, distance: 5.7
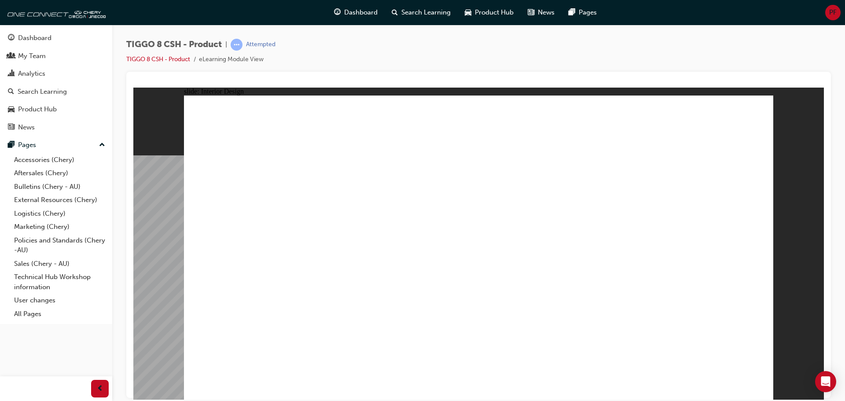
drag, startPoint x: 616, startPoint y: 309, endPoint x: 614, endPoint y: 193, distance: 116.2
drag, startPoint x: 614, startPoint y: 193, endPoint x: 611, endPoint y: 189, distance: 4.8
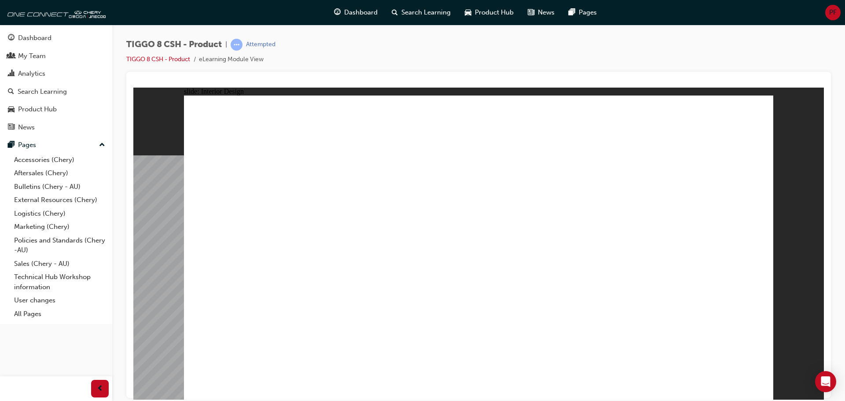
drag, startPoint x: 431, startPoint y: 232, endPoint x: 474, endPoint y: 271, distance: 58.6
drag, startPoint x: 475, startPoint y: 273, endPoint x: 599, endPoint y: 280, distance: 123.9
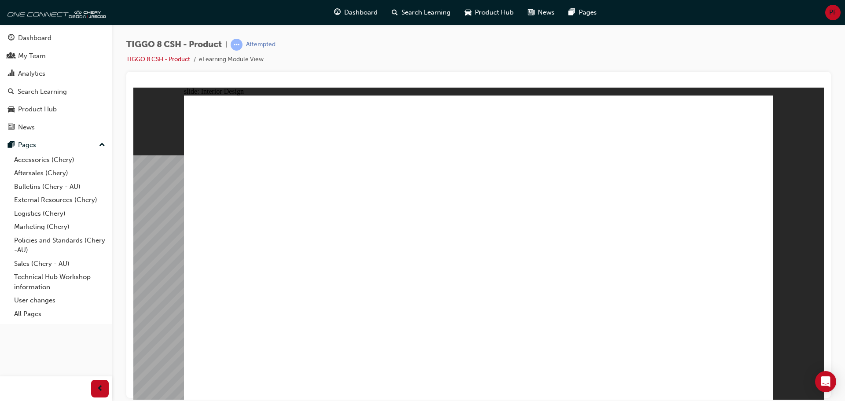
drag, startPoint x: 599, startPoint y: 280, endPoint x: 590, endPoint y: 208, distance: 72.8
drag, startPoint x: 590, startPoint y: 208, endPoint x: 567, endPoint y: 222, distance: 27.3
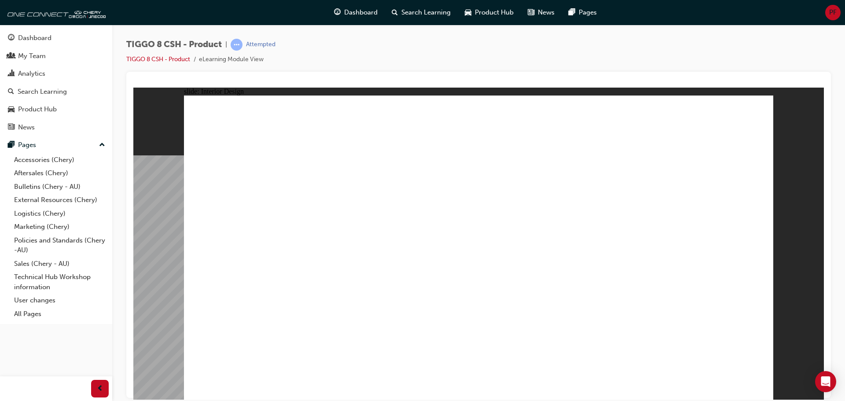
drag, startPoint x: 669, startPoint y: 305, endPoint x: 662, endPoint y: 270, distance: 35.6
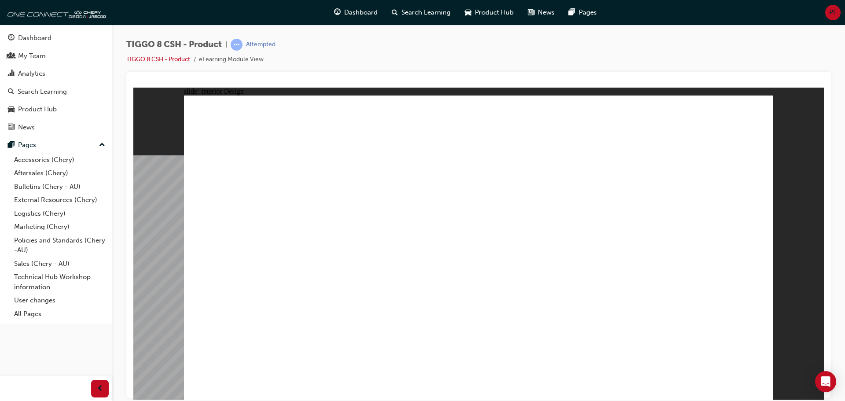
drag, startPoint x: 511, startPoint y: 256, endPoint x: 506, endPoint y: 261, distance: 6.5
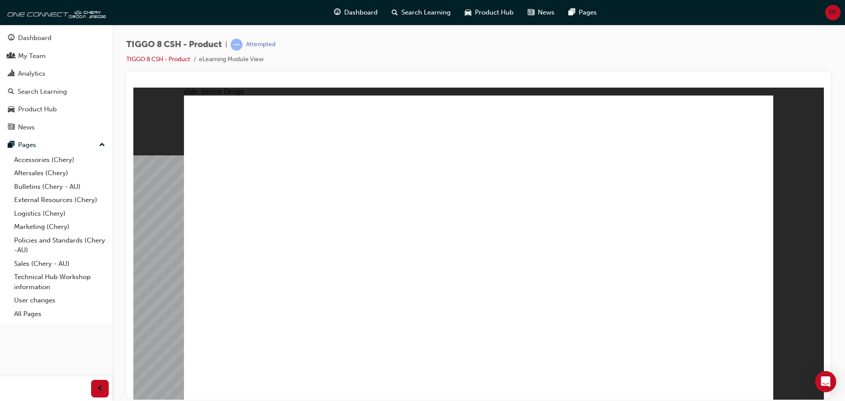
drag, startPoint x: 332, startPoint y: 227, endPoint x: 358, endPoint y: 180, distance: 54.2
drag, startPoint x: 358, startPoint y: 180, endPoint x: 556, endPoint y: 189, distance: 198.3
drag, startPoint x: 556, startPoint y: 189, endPoint x: 653, endPoint y: 291, distance: 140.1
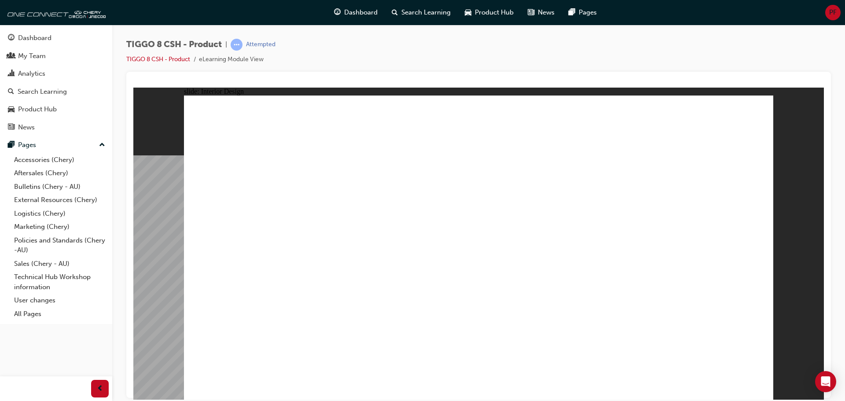
drag, startPoint x: 653, startPoint y: 291, endPoint x: 547, endPoint y: 275, distance: 107.2
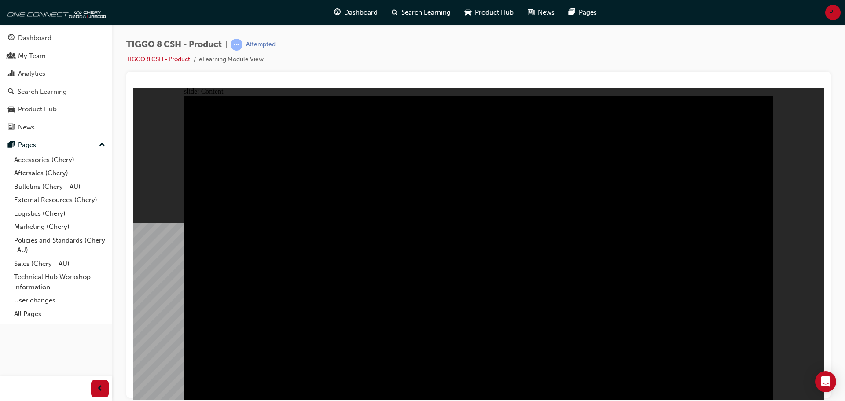
drag, startPoint x: 386, startPoint y: 307, endPoint x: 391, endPoint y: 307, distance: 5.3
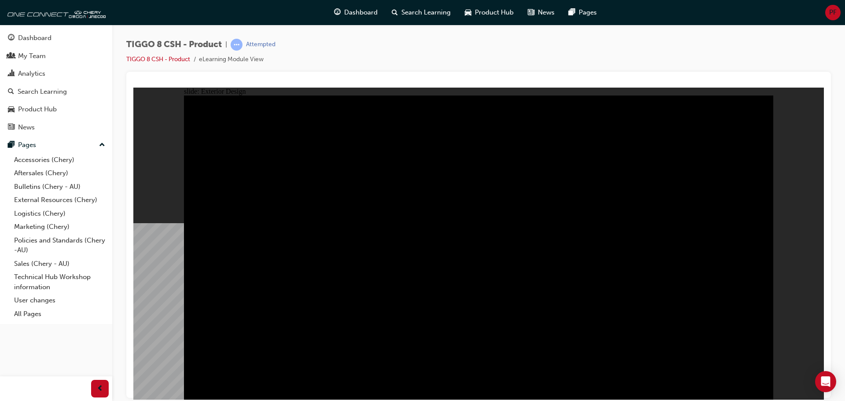
drag, startPoint x: 418, startPoint y: 291, endPoint x: 457, endPoint y: 271, distance: 44.1
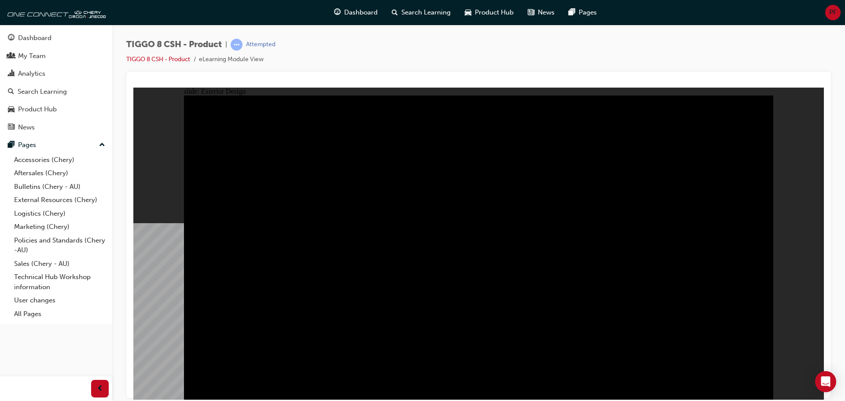
drag, startPoint x: 471, startPoint y: 261, endPoint x: 423, endPoint y: 308, distance: 68.2
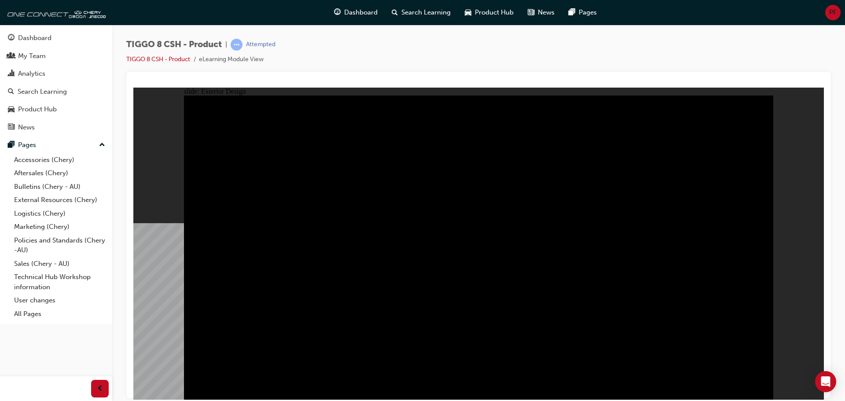
drag, startPoint x: 665, startPoint y: 310, endPoint x: 623, endPoint y: 242, distance: 80.3
drag
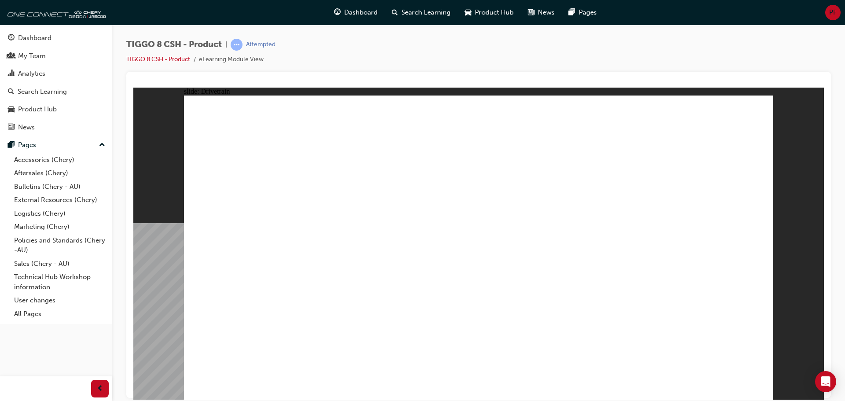
drag, startPoint x: 598, startPoint y: 296, endPoint x: 611, endPoint y: 258, distance: 40.9
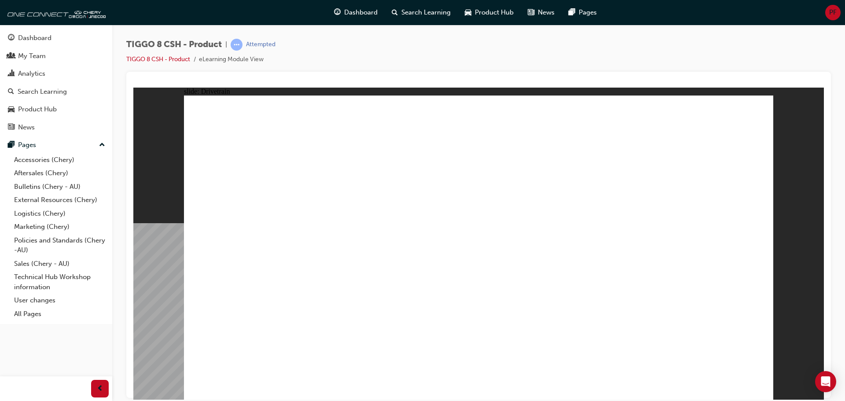
drag, startPoint x: 610, startPoint y: 210, endPoint x: 607, endPoint y: 205, distance: 6.7
drag, startPoint x: 387, startPoint y: 265, endPoint x: 403, endPoint y: 287, distance: 27.7
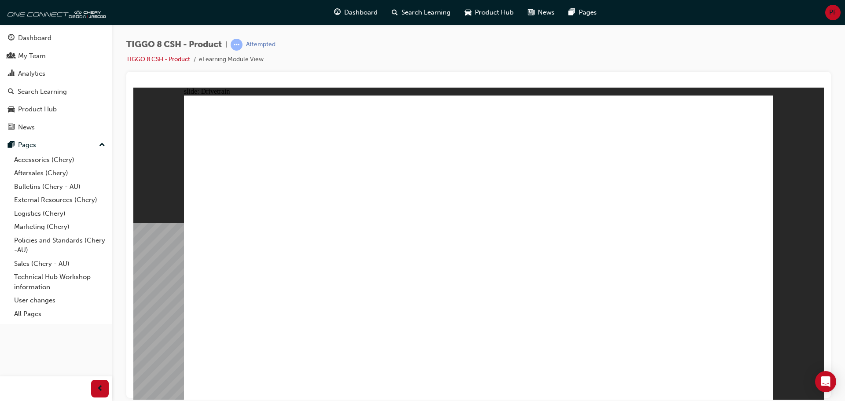
type input "24"
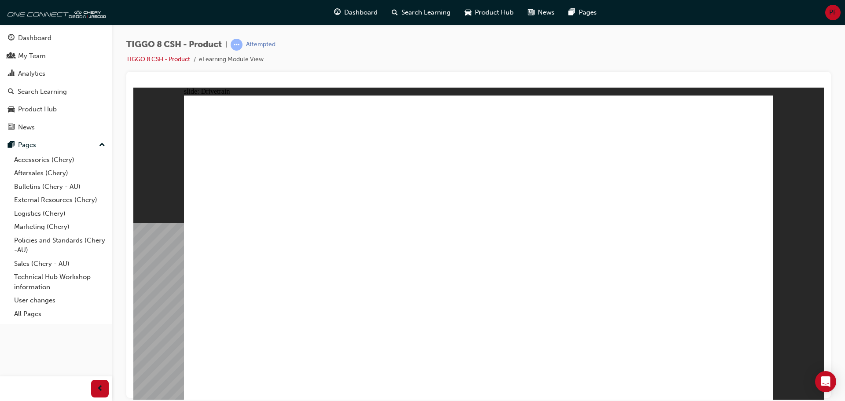
drag, startPoint x: 634, startPoint y: 214, endPoint x: 661, endPoint y: 216, distance: 26.9
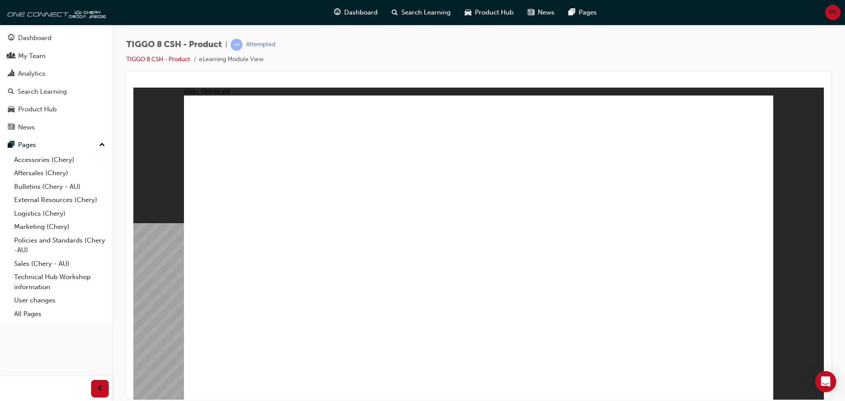
drag, startPoint x: 671, startPoint y: 287, endPoint x: 508, endPoint y: 360, distance: 178.7
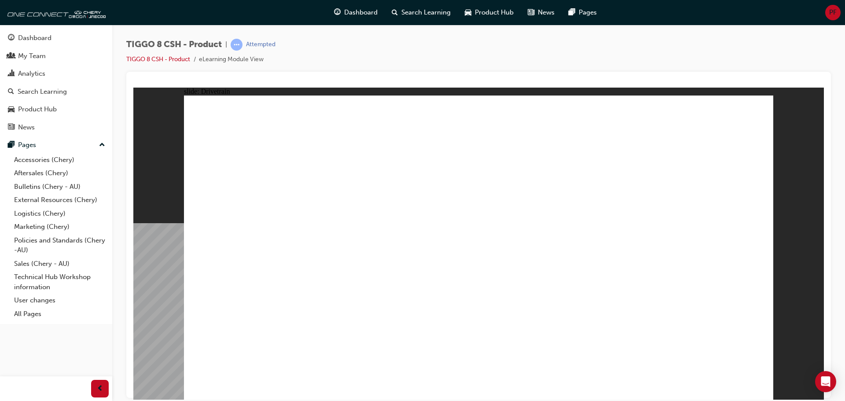
drag, startPoint x: 425, startPoint y: 105, endPoint x: 222, endPoint y: 125, distance: 203.9
drag, startPoint x: 222, startPoint y: 125, endPoint x: 217, endPoint y: 152, distance: 27.3
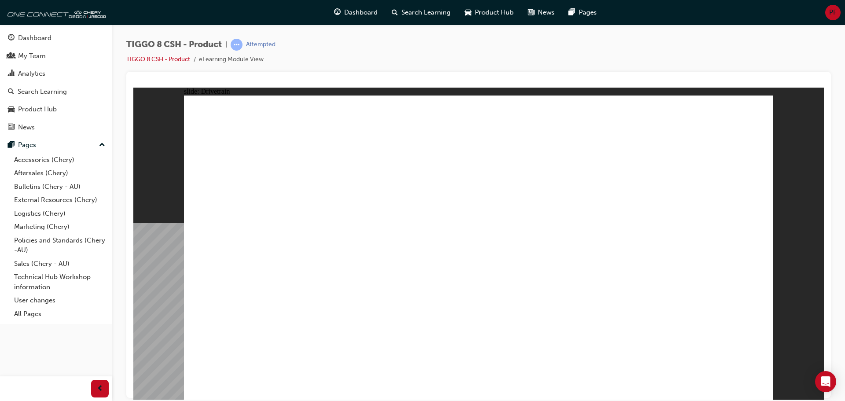
drag, startPoint x: 226, startPoint y: 187, endPoint x: 286, endPoint y: 221, distance: 68.6
drag, startPoint x: 286, startPoint y: 221, endPoint x: 282, endPoint y: 258, distance: 37.6
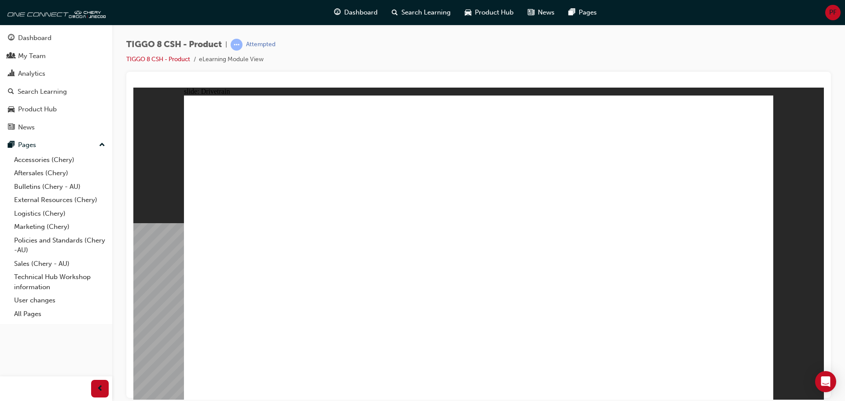
drag, startPoint x: 577, startPoint y: 331, endPoint x: 700, endPoint y: 342, distance: 123.3
drag, startPoint x: 752, startPoint y: 385, endPoint x: 758, endPoint y: 392, distance: 9.1
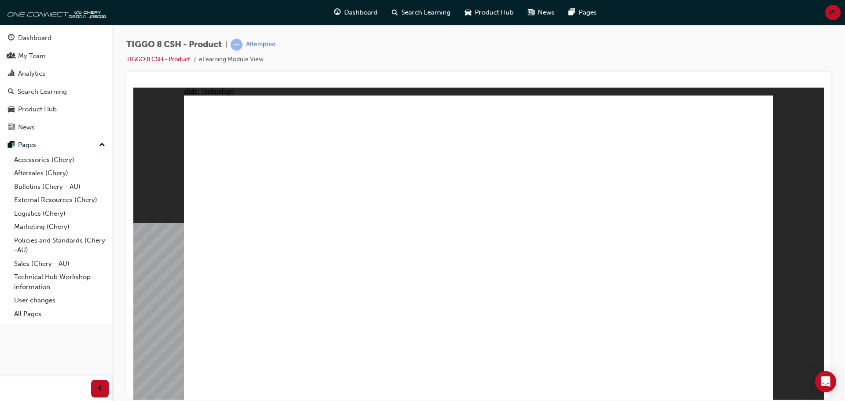
drag, startPoint x: 562, startPoint y: 208, endPoint x: 624, endPoint y: 266, distance: 85.0
drag, startPoint x: 626, startPoint y: 280, endPoint x: 627, endPoint y: 291, distance: 10.3
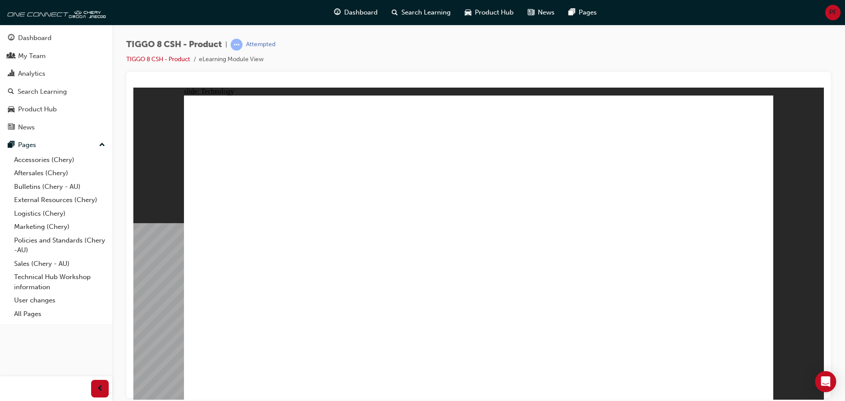
drag, startPoint x: 617, startPoint y: 301, endPoint x: 553, endPoint y: 304, distance: 63.9
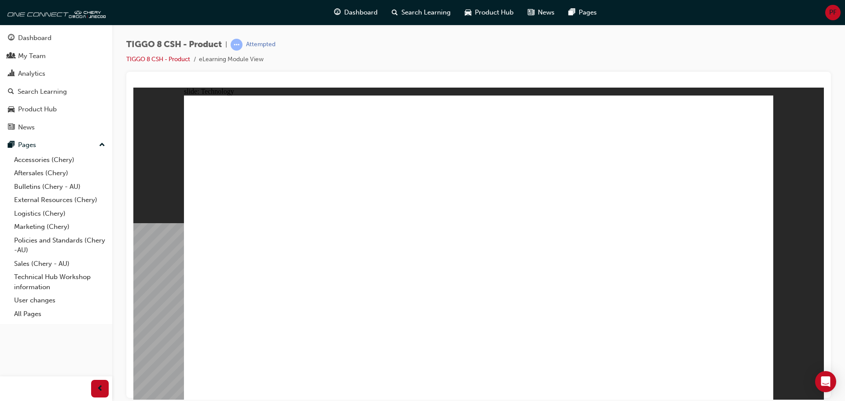
drag, startPoint x: 398, startPoint y: 233, endPoint x: 401, endPoint y: 219, distance: 14.9
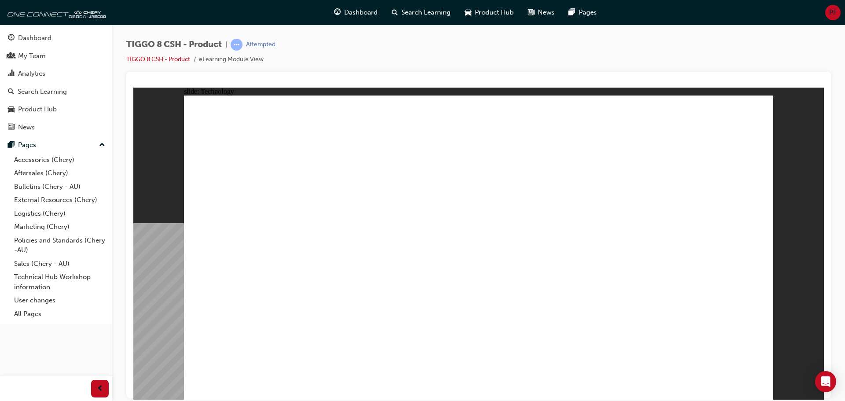
drag, startPoint x: 362, startPoint y: 140, endPoint x: 451, endPoint y: 152, distance: 89.8
drag, startPoint x: 483, startPoint y: 208, endPoint x: 449, endPoint y: 250, distance: 54.1
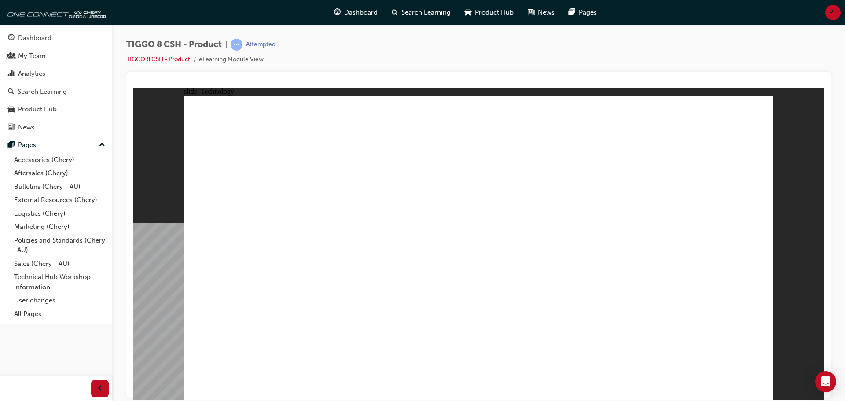
drag, startPoint x: 442, startPoint y: 205, endPoint x: 479, endPoint y: 174, distance: 48.5
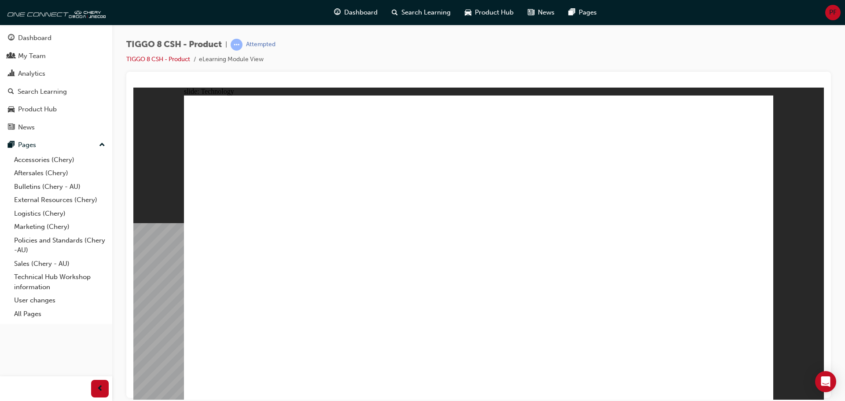
drag, startPoint x: 520, startPoint y: 305, endPoint x: 503, endPoint y: 305, distance: 17.2
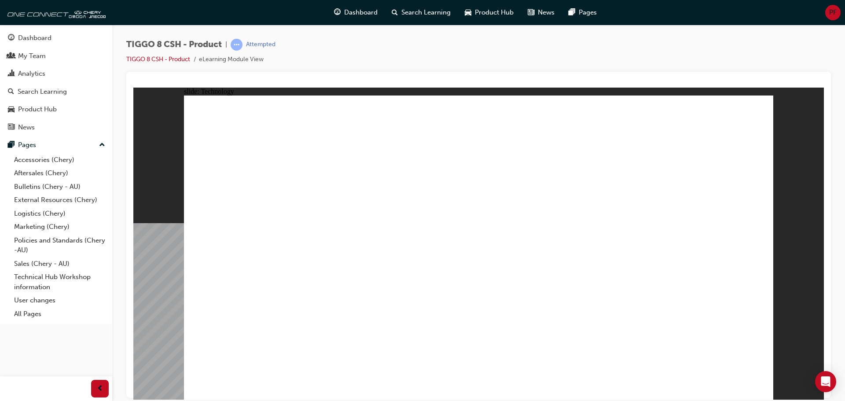
drag, startPoint x: 419, startPoint y: 293, endPoint x: 511, endPoint y: 251, distance: 101.2
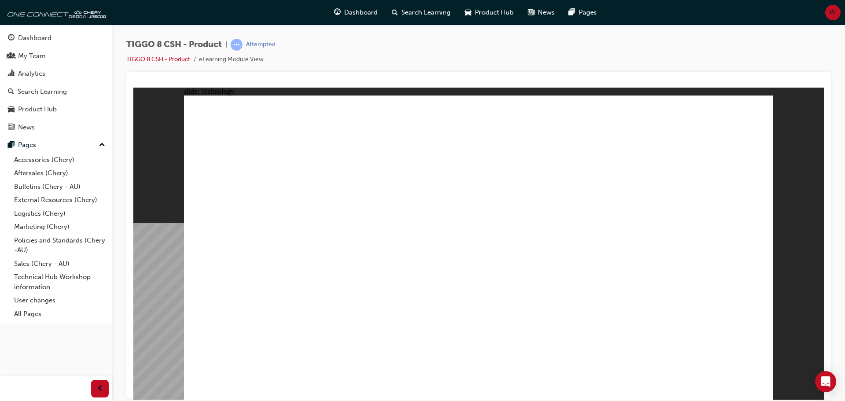
drag, startPoint x: 627, startPoint y: 291, endPoint x: 641, endPoint y: 308, distance: 21.9
drag, startPoint x: 641, startPoint y: 308, endPoint x: 621, endPoint y: 191, distance: 117.9
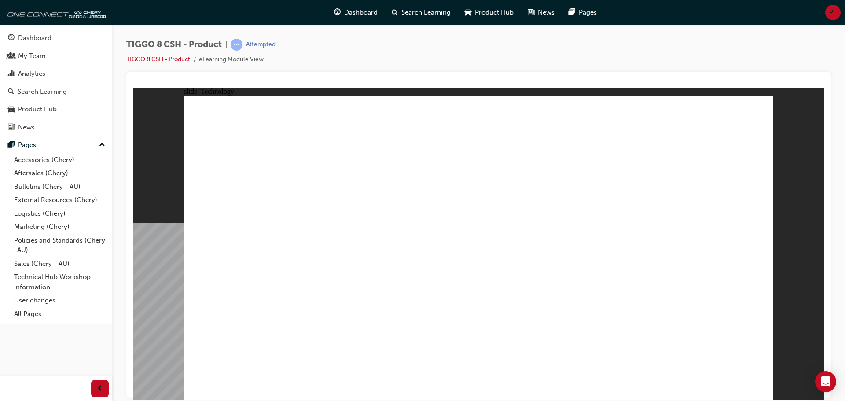
drag, startPoint x: 539, startPoint y: 282, endPoint x: 608, endPoint y: 307, distance: 73.5
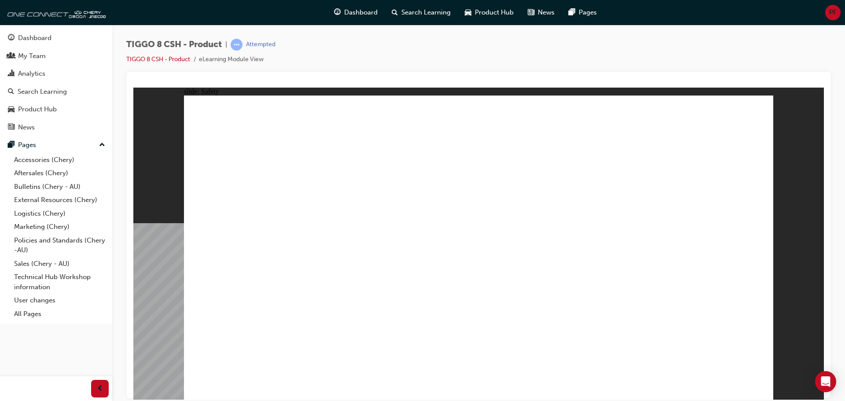
drag, startPoint x: 533, startPoint y: 318, endPoint x: 462, endPoint y: 351, distance: 78.2
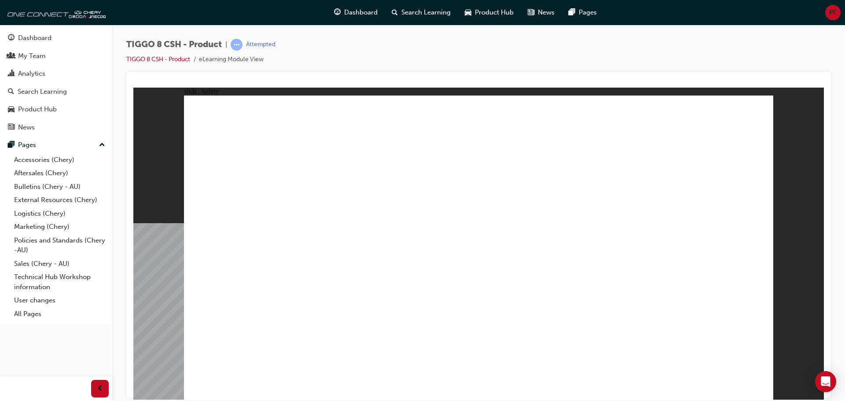
drag, startPoint x: 627, startPoint y: 283, endPoint x: 633, endPoint y: 298, distance: 16.4
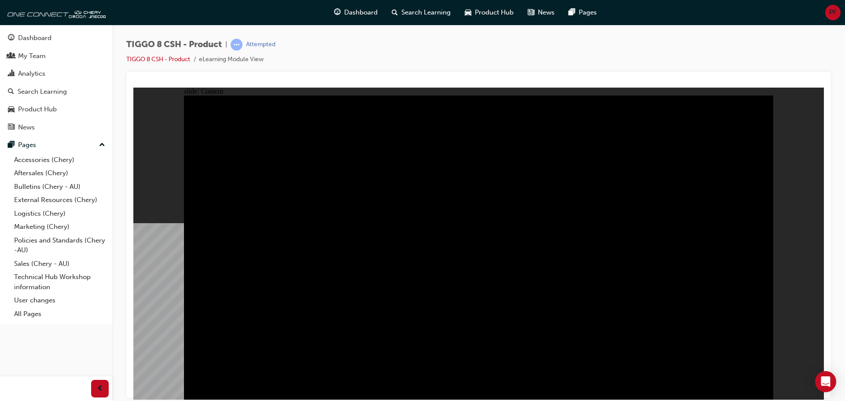
drag, startPoint x: 754, startPoint y: 379, endPoint x: 755, endPoint y: 384, distance: 5.4
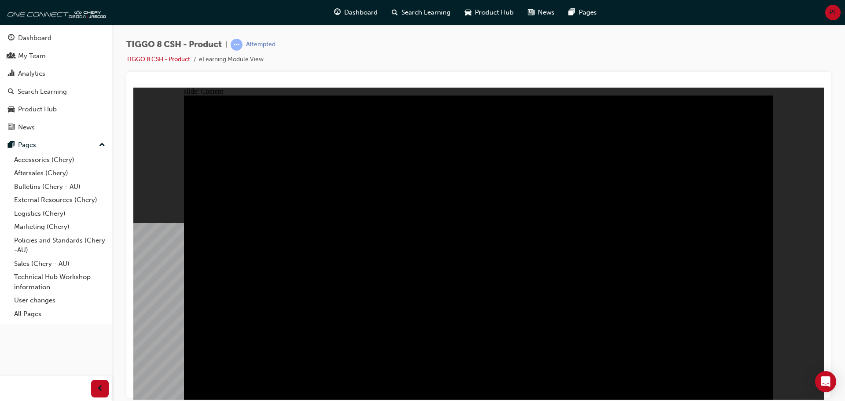
drag, startPoint x: 627, startPoint y: 317, endPoint x: 618, endPoint y: 331, distance: 17.0
drag, startPoint x: 659, startPoint y: 333, endPoint x: 689, endPoint y: 331, distance: 30.5
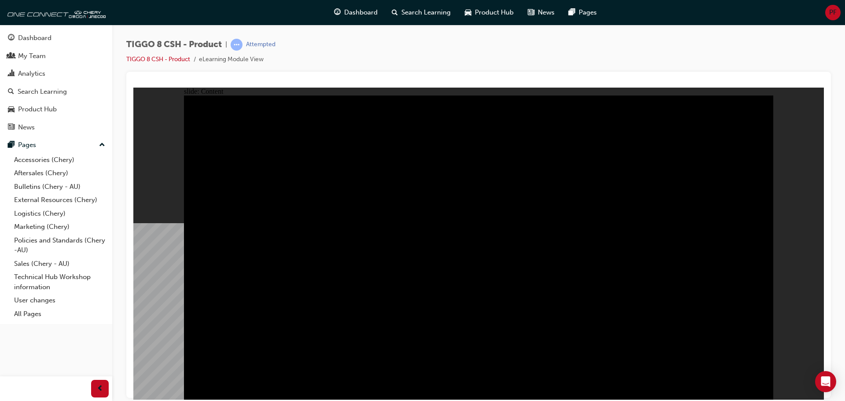
drag, startPoint x: 353, startPoint y: 319, endPoint x: 418, endPoint y: 284, distance: 73.6
drag, startPoint x: 443, startPoint y: 271, endPoint x: 444, endPoint y: 252, distance: 18.5
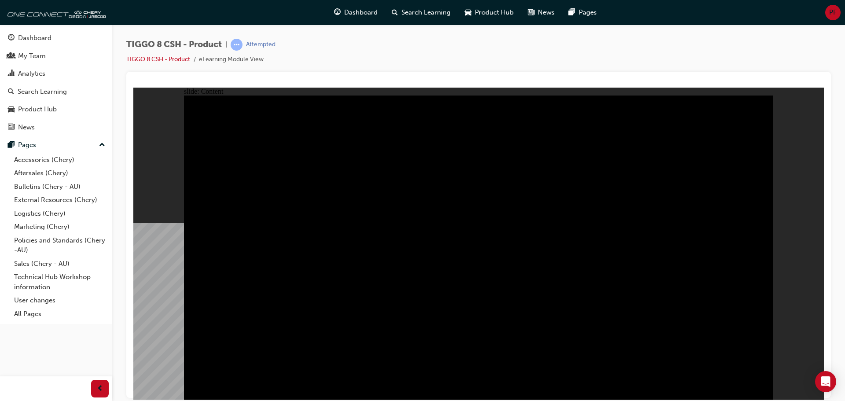
drag, startPoint x: 487, startPoint y: 192, endPoint x: 484, endPoint y: 188, distance: 5.7
drag, startPoint x: 426, startPoint y: 183, endPoint x: 421, endPoint y: 189, distance: 8.2
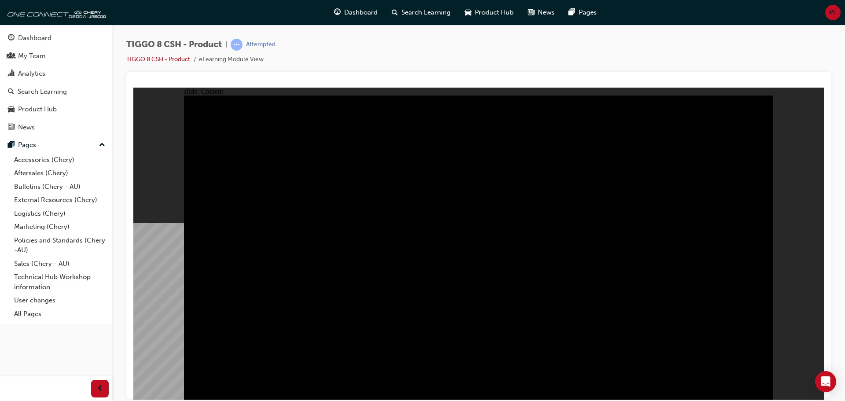
drag, startPoint x: 404, startPoint y: 254, endPoint x: 406, endPoint y: 265, distance: 11.1
drag, startPoint x: 407, startPoint y: 280, endPoint x: 402, endPoint y: 306, distance: 25.6
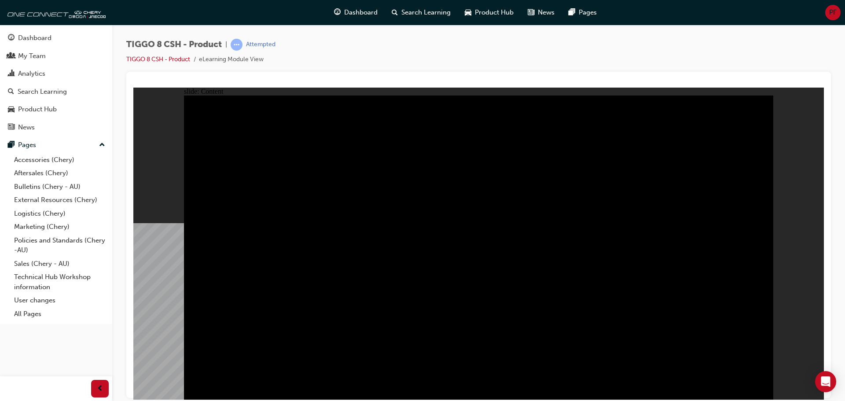
drag, startPoint x: 379, startPoint y: 297, endPoint x: 386, endPoint y: 291, distance: 8.7
drag, startPoint x: 423, startPoint y: 283, endPoint x: 433, endPoint y: 296, distance: 17.0
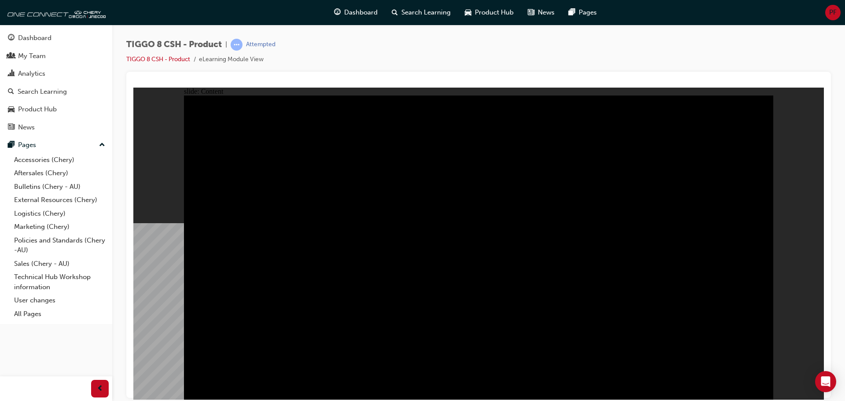
drag, startPoint x: 433, startPoint y: 239, endPoint x: 592, endPoint y: 293, distance: 168.3
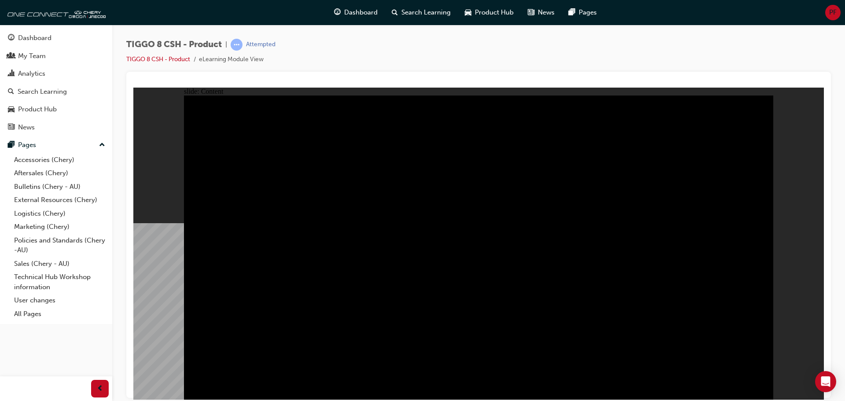
drag, startPoint x: 482, startPoint y: 332, endPoint x: 471, endPoint y: 312, distance: 22.8
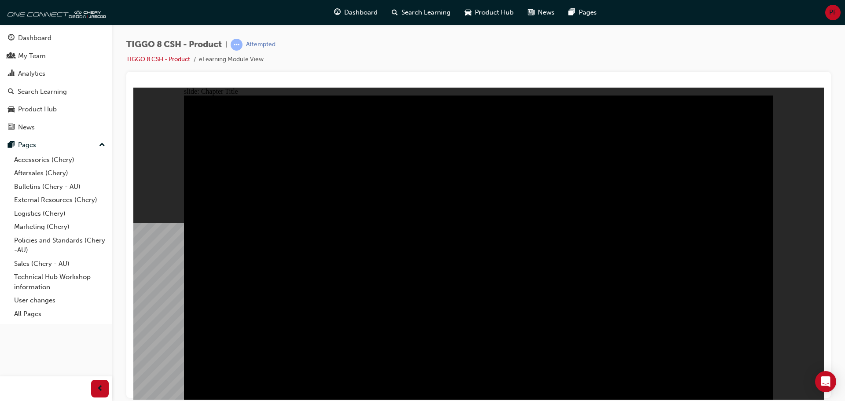
drag, startPoint x: 604, startPoint y: 343, endPoint x: 693, endPoint y: 385, distance: 98.7
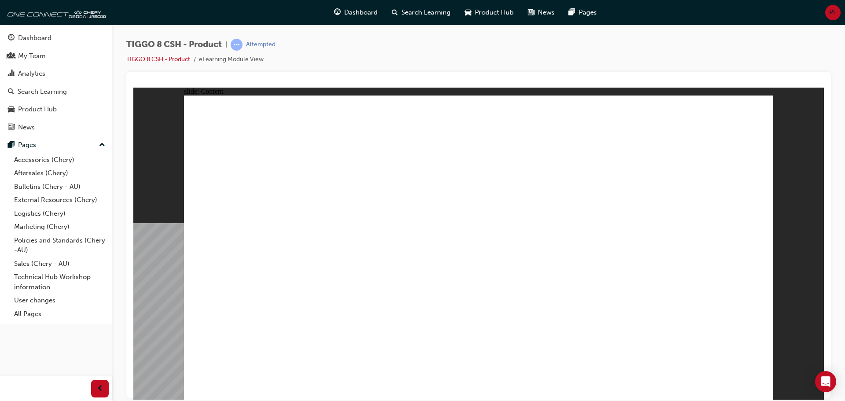
drag, startPoint x: 659, startPoint y: 280, endPoint x: 668, endPoint y: 281, distance: 8.4
drag, startPoint x: 704, startPoint y: 282, endPoint x: 696, endPoint y: 297, distance: 17.5
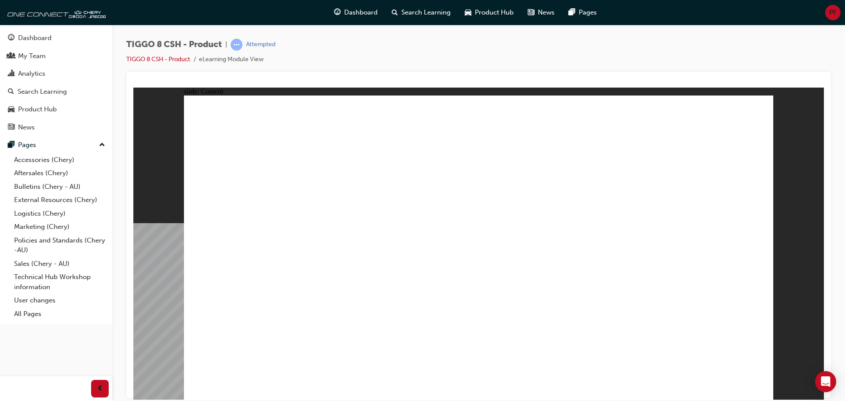
drag, startPoint x: 530, startPoint y: 350, endPoint x: 579, endPoint y: 351, distance: 49.3
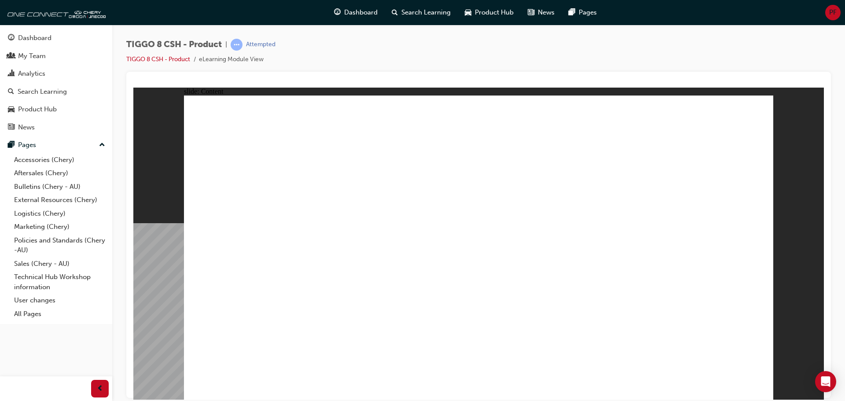
drag, startPoint x: 579, startPoint y: 351, endPoint x: 663, endPoint y: 350, distance: 83.7
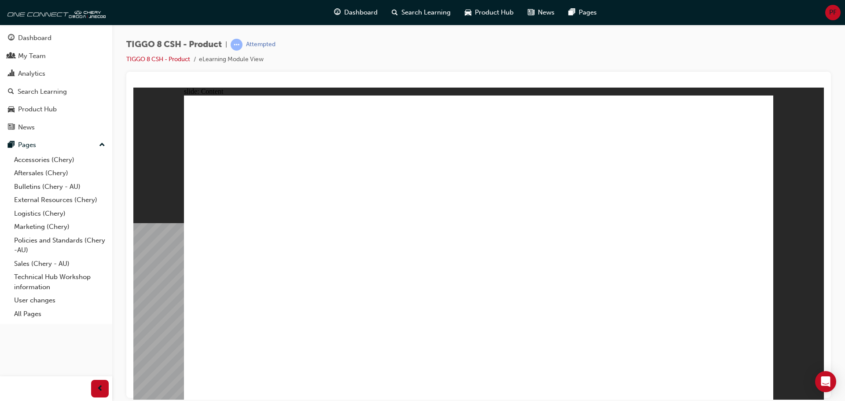
drag, startPoint x: 612, startPoint y: 326, endPoint x: 623, endPoint y: 356, distance: 31.5
drag, startPoint x: 393, startPoint y: 185, endPoint x: 382, endPoint y: 172, distance: 17.5
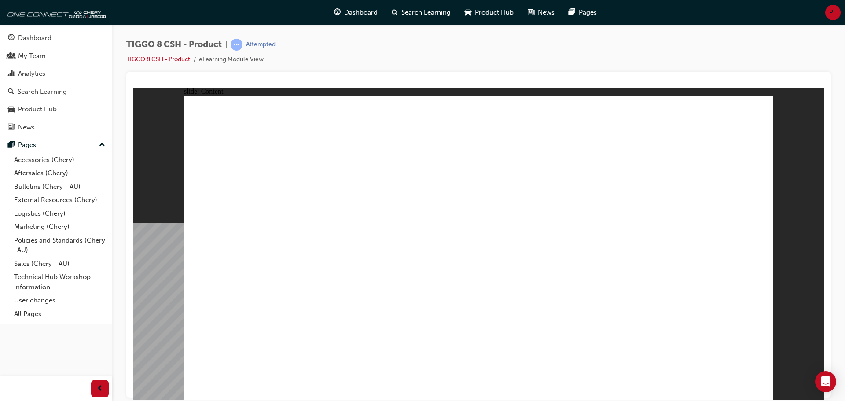
drag, startPoint x: 533, startPoint y: 274, endPoint x: 535, endPoint y: 284, distance: 9.9
drag, startPoint x: 515, startPoint y: 350, endPoint x: 688, endPoint y: 151, distance: 263.7
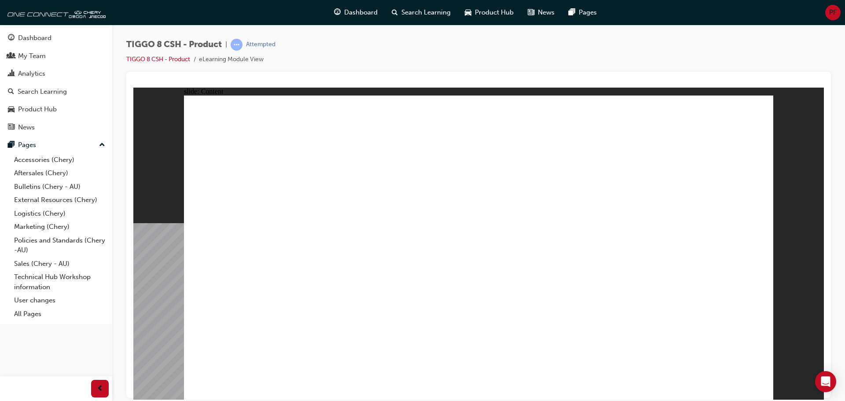
drag, startPoint x: 435, startPoint y: 253, endPoint x: 486, endPoint y: 226, distance: 57.9
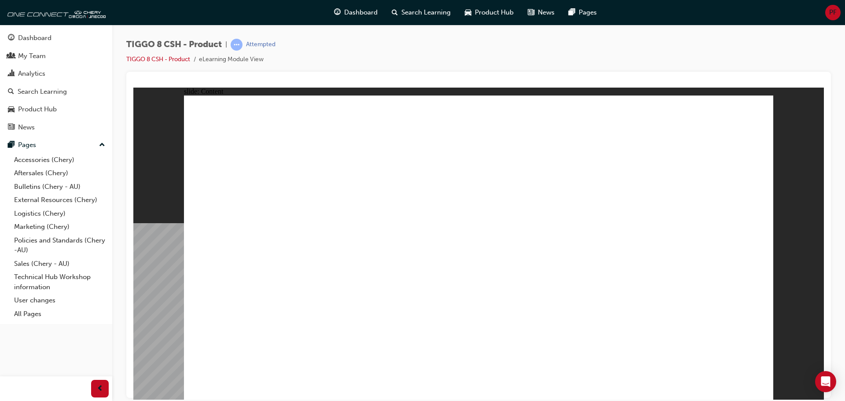
drag, startPoint x: 641, startPoint y: 335, endPoint x: 615, endPoint y: 351, distance: 30.8
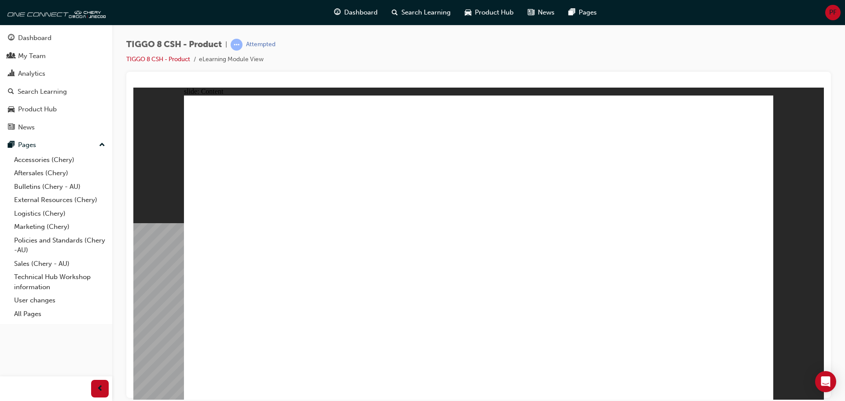
drag, startPoint x: 571, startPoint y: 280, endPoint x: 584, endPoint y: 230, distance: 52.0
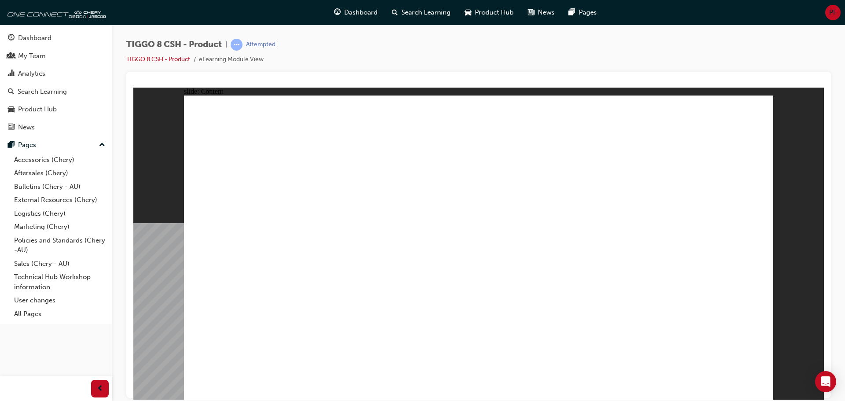
drag, startPoint x: 528, startPoint y: 225, endPoint x: 515, endPoint y: 227, distance: 13.0
drag, startPoint x: 416, startPoint y: 227, endPoint x: 333, endPoint y: 228, distance: 82.8
drag, startPoint x: 333, startPoint y: 228, endPoint x: 551, endPoint y: 212, distance: 218.6
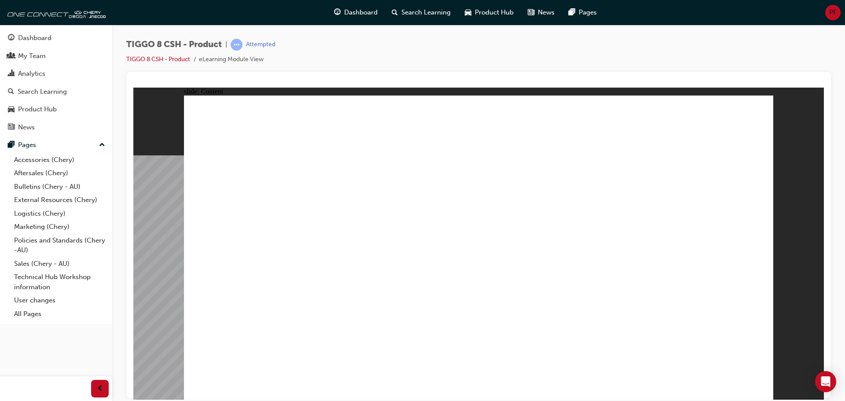
drag, startPoint x: 504, startPoint y: 182, endPoint x: 500, endPoint y: 182, distance: 4.8
drag, startPoint x: 569, startPoint y: 183, endPoint x: 587, endPoint y: 184, distance: 18.1
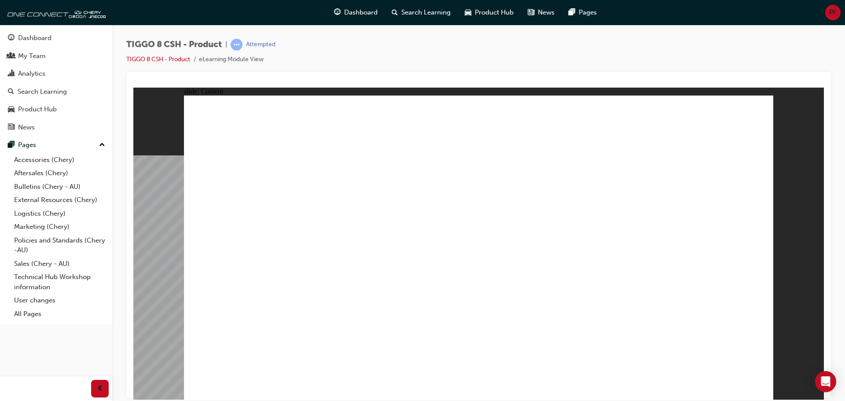
drag, startPoint x: 611, startPoint y: 191, endPoint x: 593, endPoint y: 217, distance: 31.7
drag, startPoint x: 589, startPoint y: 247, endPoint x: 658, endPoint y: 276, distance: 74.4
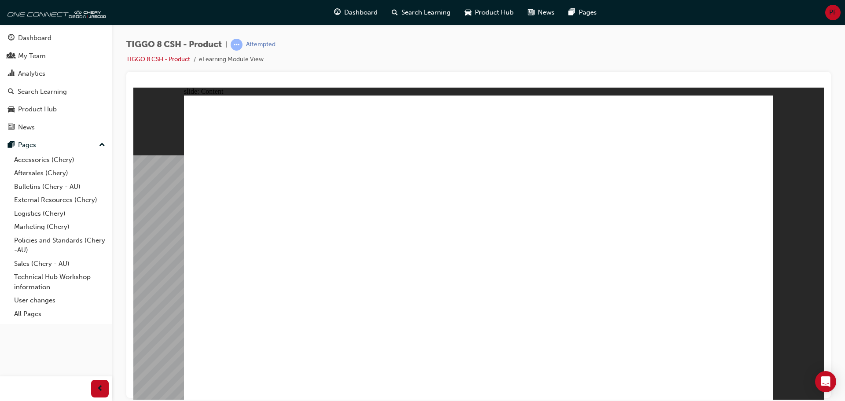
drag, startPoint x: 584, startPoint y: 206, endPoint x: 583, endPoint y: 241, distance: 34.8
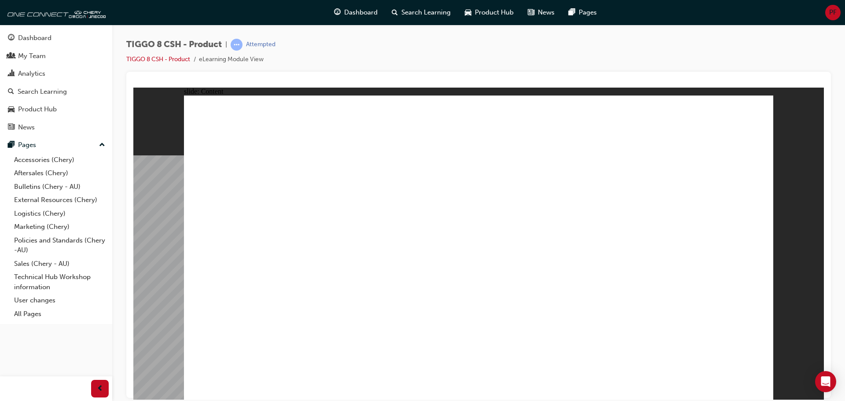
drag, startPoint x: 269, startPoint y: 269, endPoint x: 251, endPoint y: 228, distance: 44.5
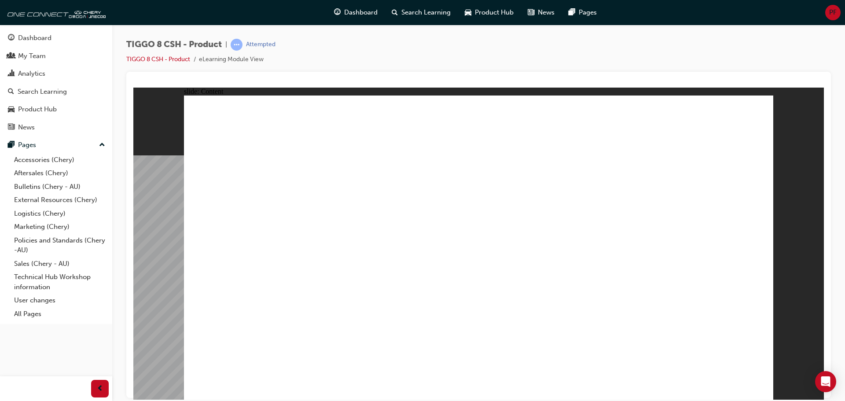
drag, startPoint x: 393, startPoint y: 243, endPoint x: 550, endPoint y: 255, distance: 157.2
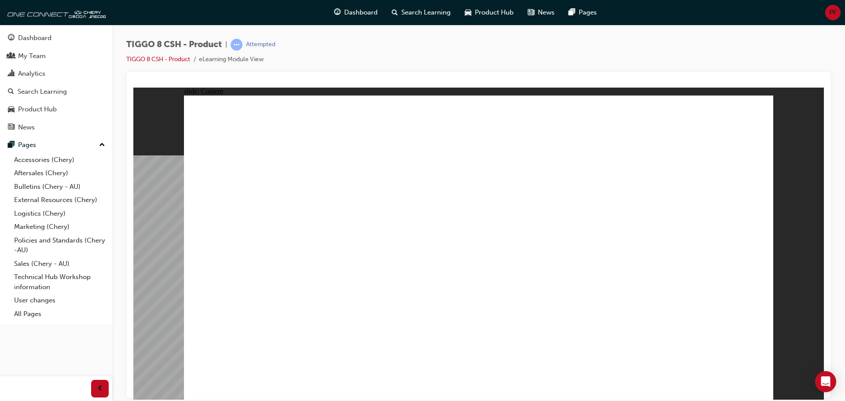
drag, startPoint x: 582, startPoint y: 208, endPoint x: 613, endPoint y: 216, distance: 32.7
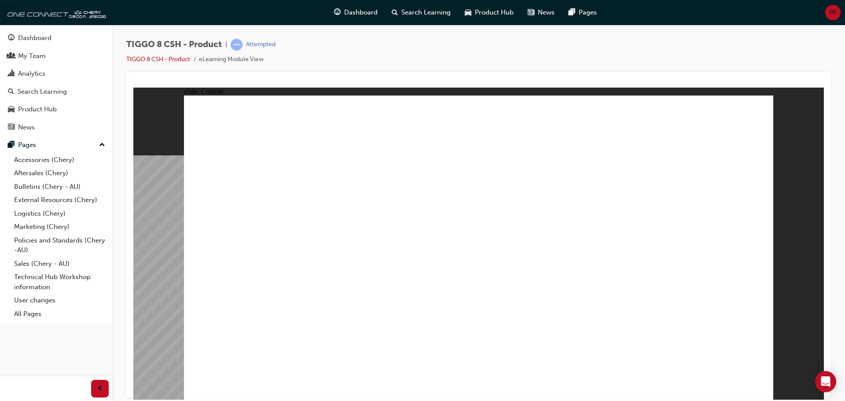
drag, startPoint x: 729, startPoint y: 351, endPoint x: 722, endPoint y: 357, distance: 8.5
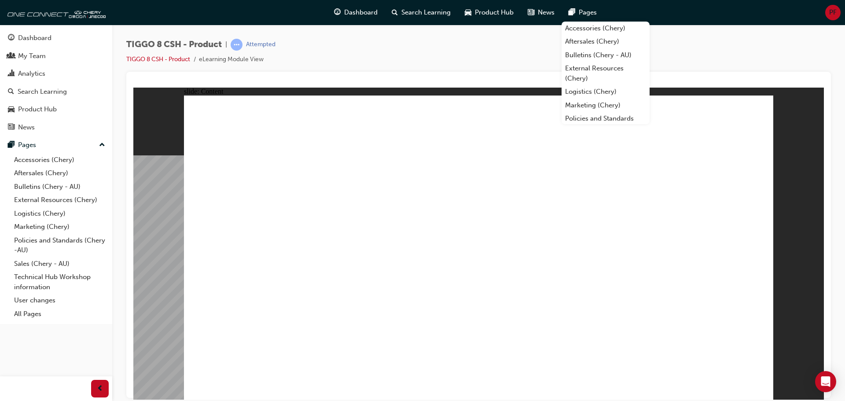
drag, startPoint x: 600, startPoint y: 149, endPoint x: 670, endPoint y: 144, distance: 70.1
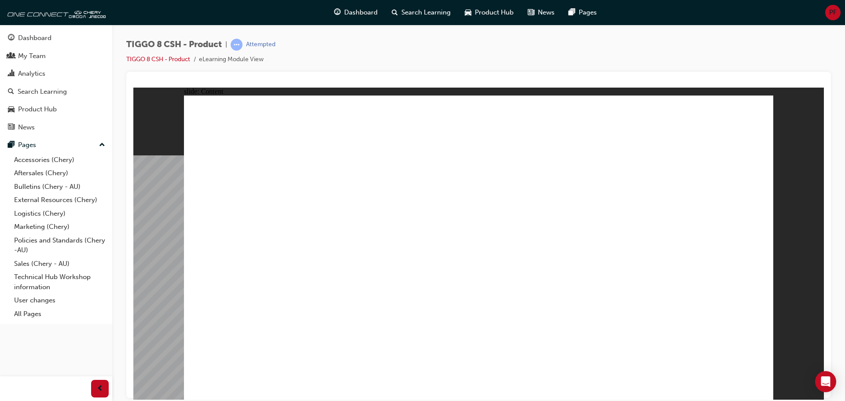
drag, startPoint x: 435, startPoint y: 308, endPoint x: 425, endPoint y: 315, distance: 12.1
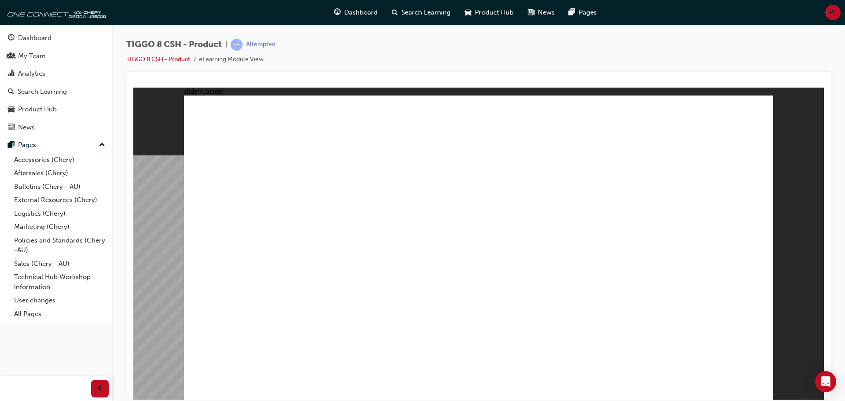
drag, startPoint x: 424, startPoint y: 305, endPoint x: 511, endPoint y: 284, distance: 89.4
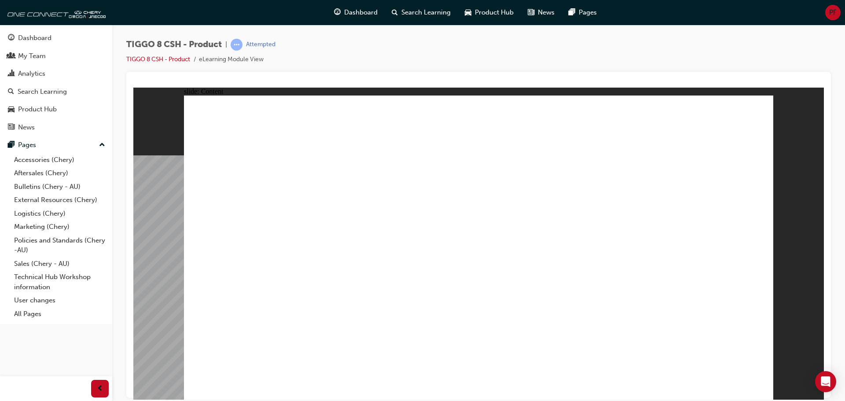
drag, startPoint x: 632, startPoint y: 283, endPoint x: 607, endPoint y: 316, distance: 41.7
drag, startPoint x: 501, startPoint y: 320, endPoint x: 317, endPoint y: 291, distance: 185.9
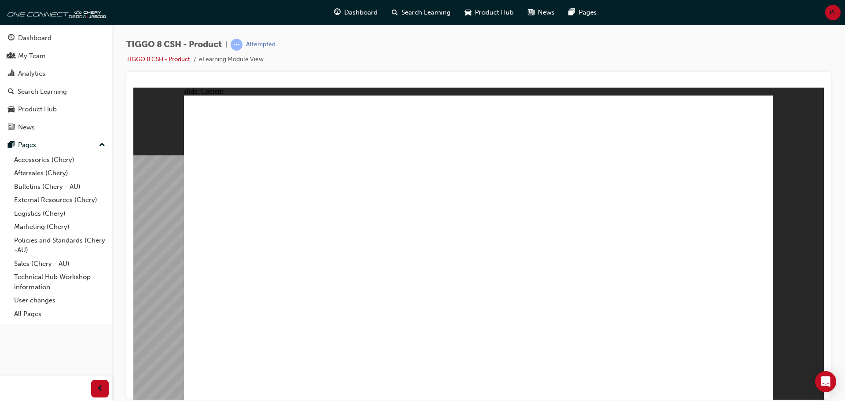
drag, startPoint x: 608, startPoint y: 221, endPoint x: 609, endPoint y: 239, distance: 17.2
drag, startPoint x: 607, startPoint y: 297, endPoint x: 608, endPoint y: 303, distance: 6.7
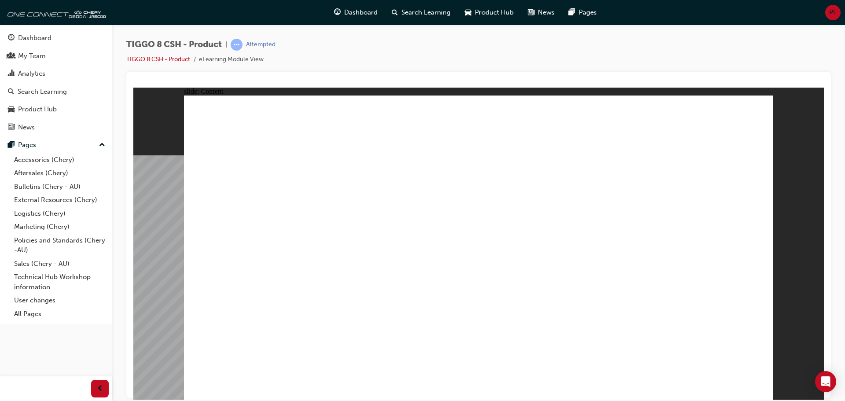
drag, startPoint x: 503, startPoint y: 189, endPoint x: 640, endPoint y: 240, distance: 146.5
drag, startPoint x: 550, startPoint y: 350, endPoint x: 561, endPoint y: 352, distance: 11.1
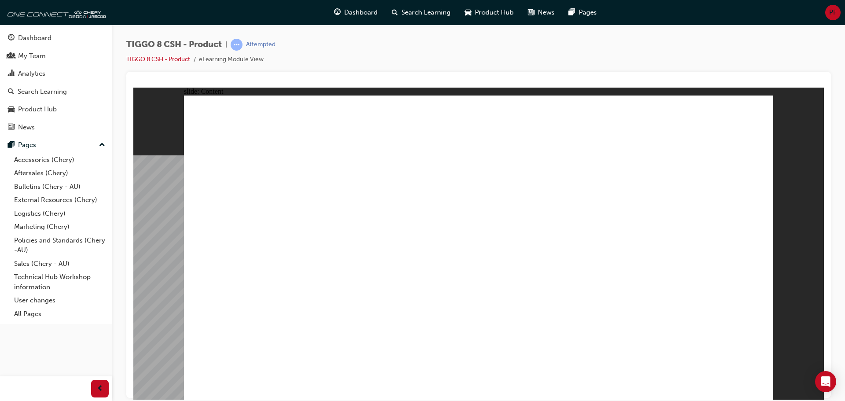
drag, startPoint x: 579, startPoint y: 224, endPoint x: 603, endPoint y: 169, distance: 59.5
drag, startPoint x: 549, startPoint y: 262, endPoint x: 551, endPoint y: 269, distance: 7.1
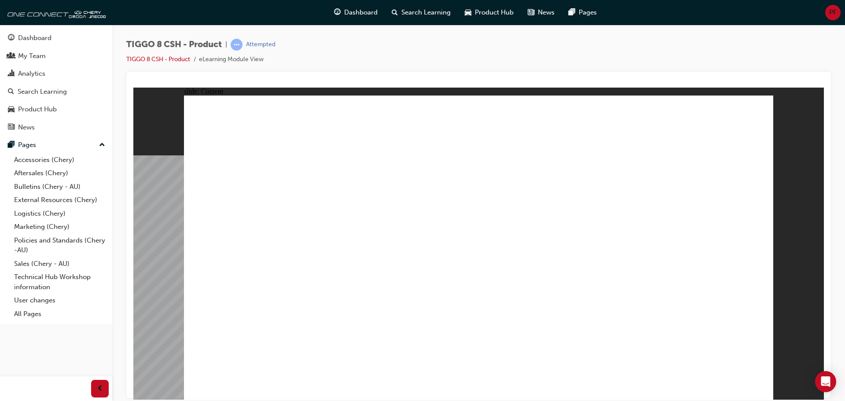
drag, startPoint x: 474, startPoint y: 331, endPoint x: 446, endPoint y: 339, distance: 29.6
drag, startPoint x: 461, startPoint y: 339, endPoint x: 481, endPoint y: 339, distance: 19.8
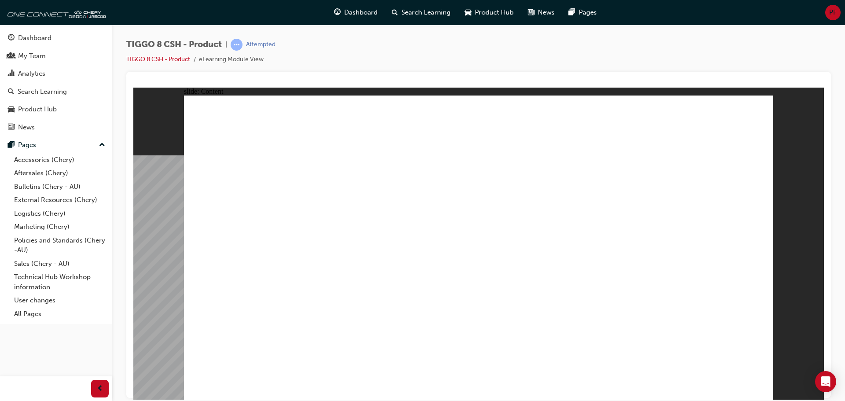
drag, startPoint x: 491, startPoint y: 303, endPoint x: 348, endPoint y: 282, distance: 144.6
drag, startPoint x: 348, startPoint y: 281, endPoint x: 262, endPoint y: 289, distance: 85.8
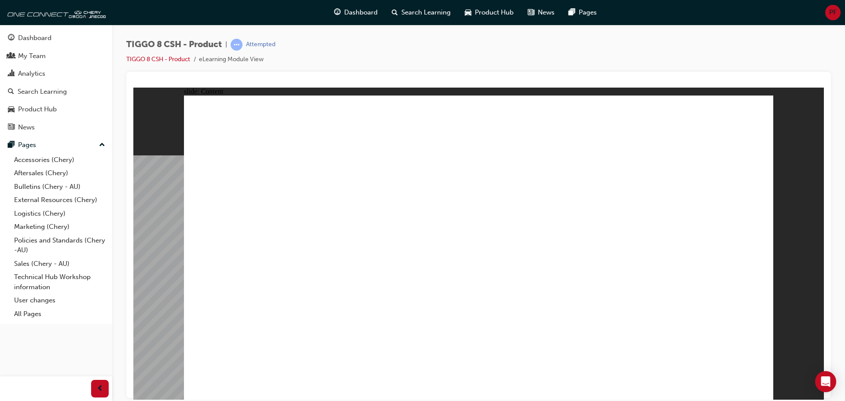
drag, startPoint x: 433, startPoint y: 295, endPoint x: 485, endPoint y: 291, distance: 52.6
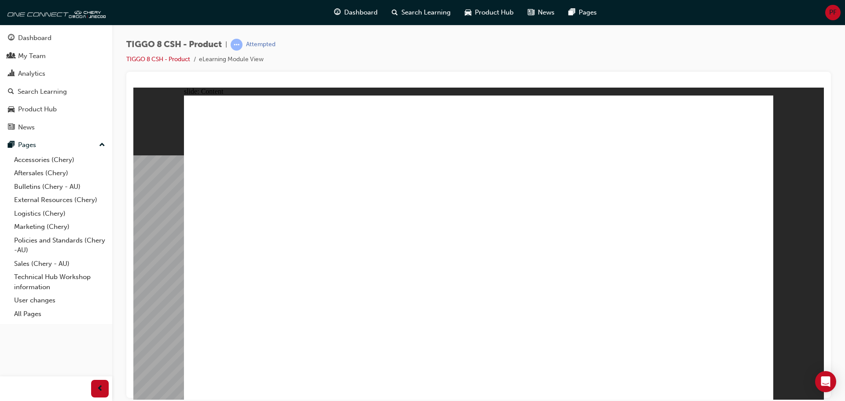
drag, startPoint x: 588, startPoint y: 287, endPoint x: 628, endPoint y: 284, distance: 40.1
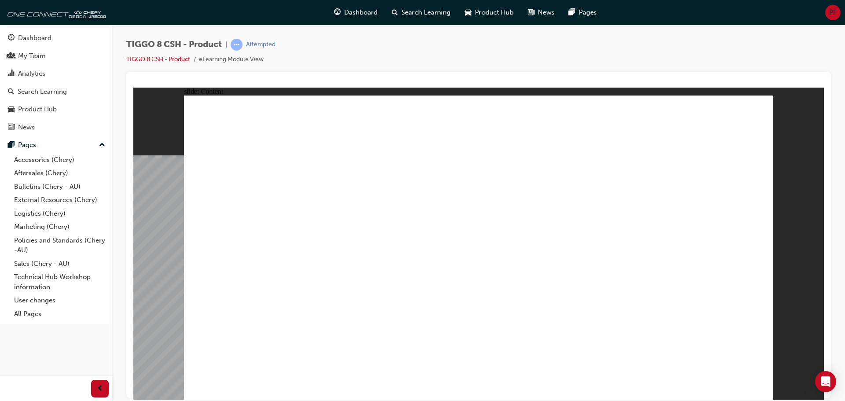
drag, startPoint x: 648, startPoint y: 167, endPoint x: 425, endPoint y: 197, distance: 224.8
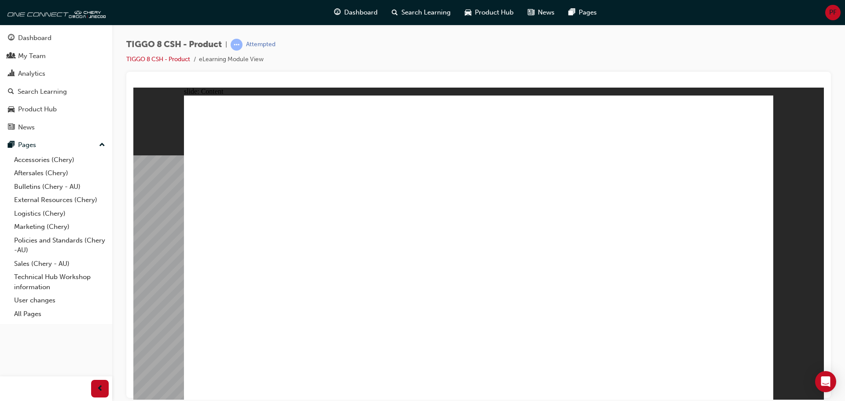
drag, startPoint x: 365, startPoint y: 167, endPoint x: 369, endPoint y: 272, distance: 104.9
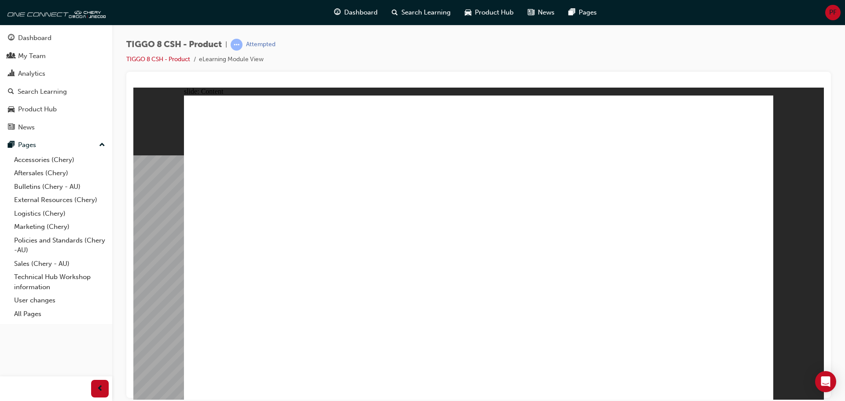
drag, startPoint x: 383, startPoint y: 292, endPoint x: 545, endPoint y: 290, distance: 161.6
drag, startPoint x: 545, startPoint y: 290, endPoint x: 622, endPoint y: 198, distance: 119.9
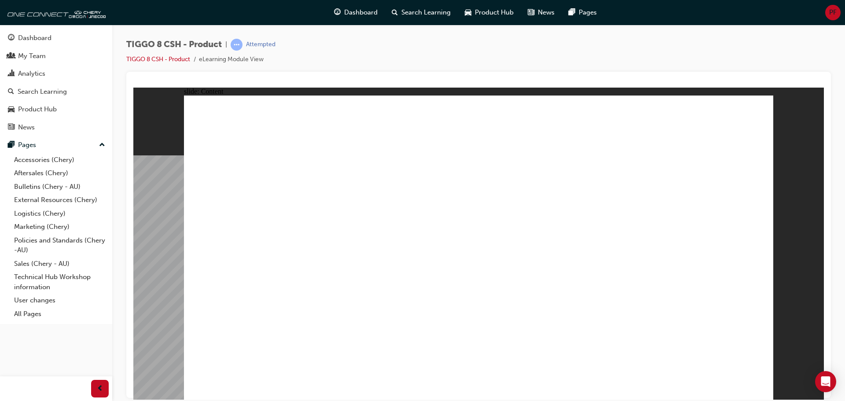
drag, startPoint x: 622, startPoint y: 198, endPoint x: 632, endPoint y: 173, distance: 26.9
drag, startPoint x: 611, startPoint y: 298, endPoint x: 612, endPoint y: 307, distance: 9.3
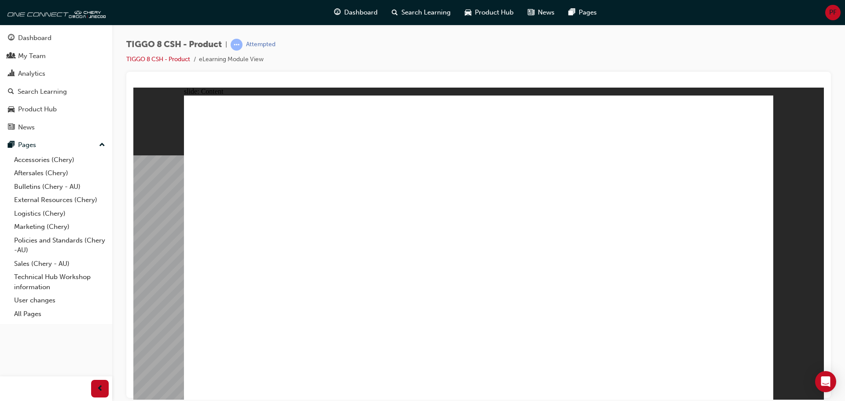
drag, startPoint x: 655, startPoint y: 283, endPoint x: 654, endPoint y: 309, distance: 26.9
drag, startPoint x: 654, startPoint y: 309, endPoint x: 651, endPoint y: 315, distance: 6.1
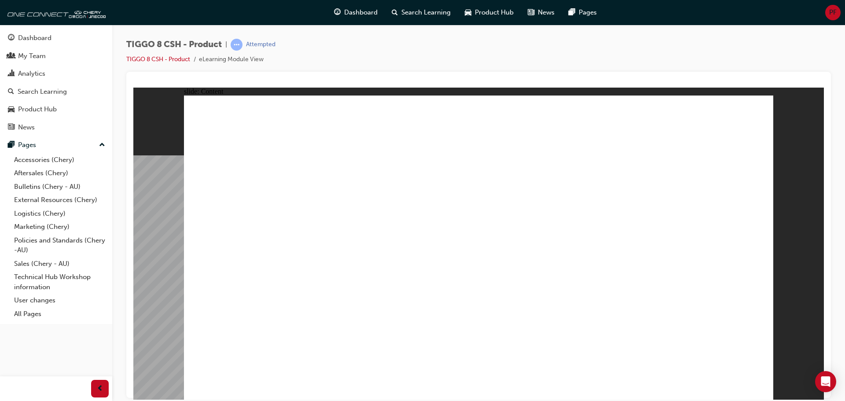
drag, startPoint x: 640, startPoint y: 276, endPoint x: 640, endPoint y: 240, distance: 35.2
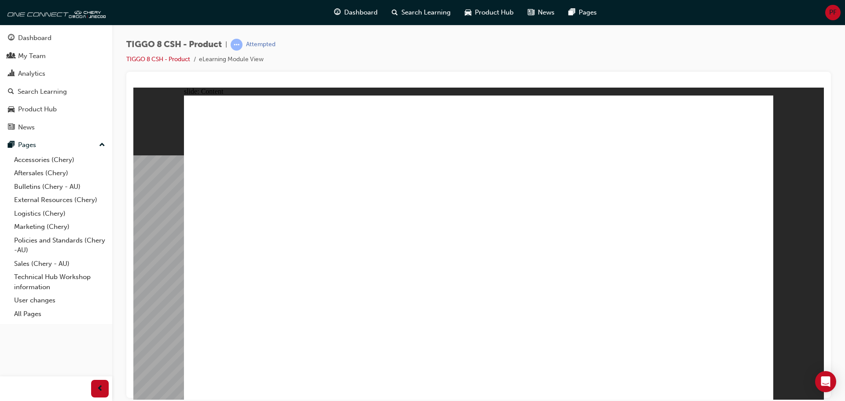
drag, startPoint x: 625, startPoint y: 152, endPoint x: 670, endPoint y: 133, distance: 48.5
